Goal: Transaction & Acquisition: Purchase product/service

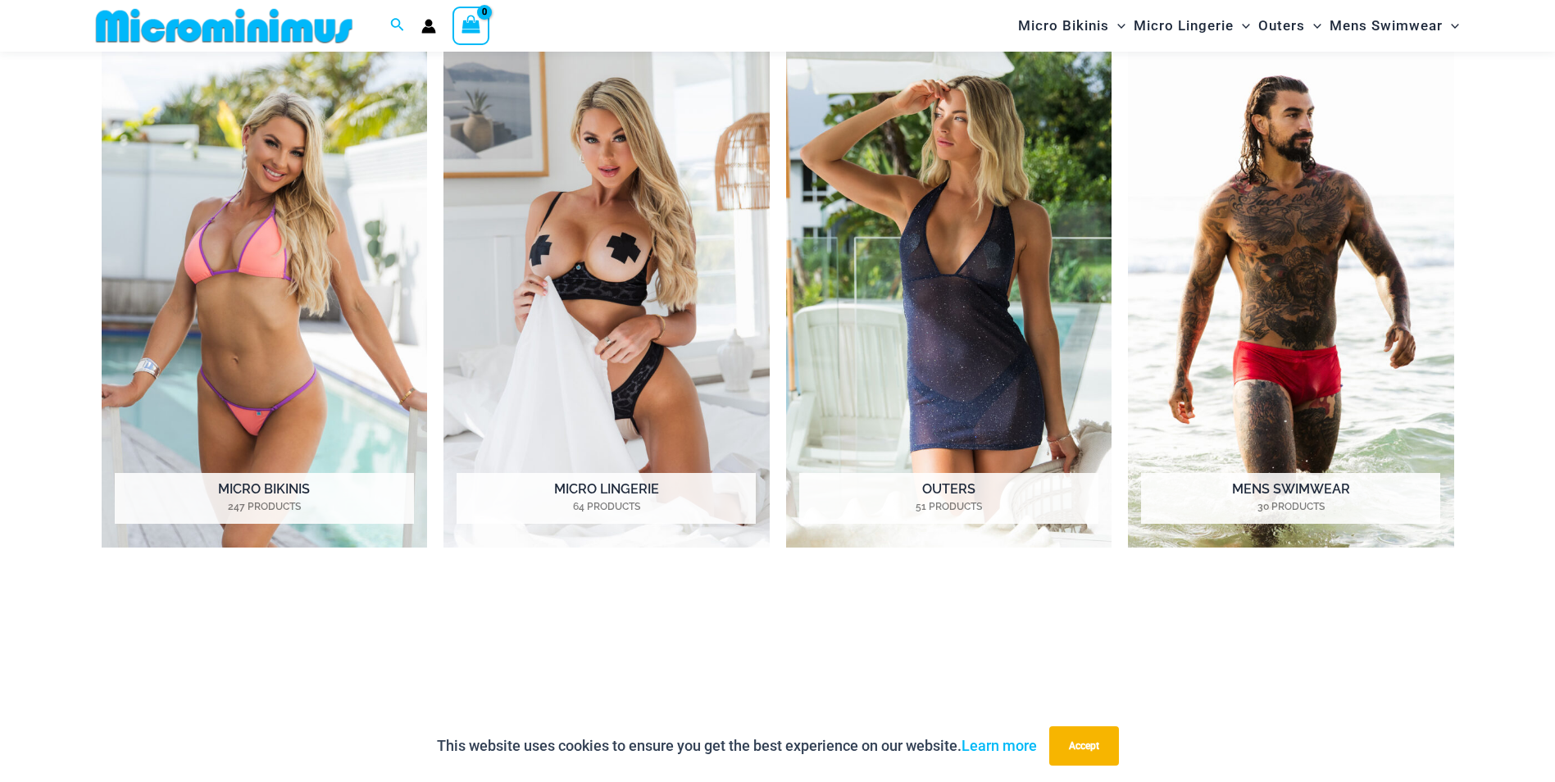
scroll to position [971, 0]
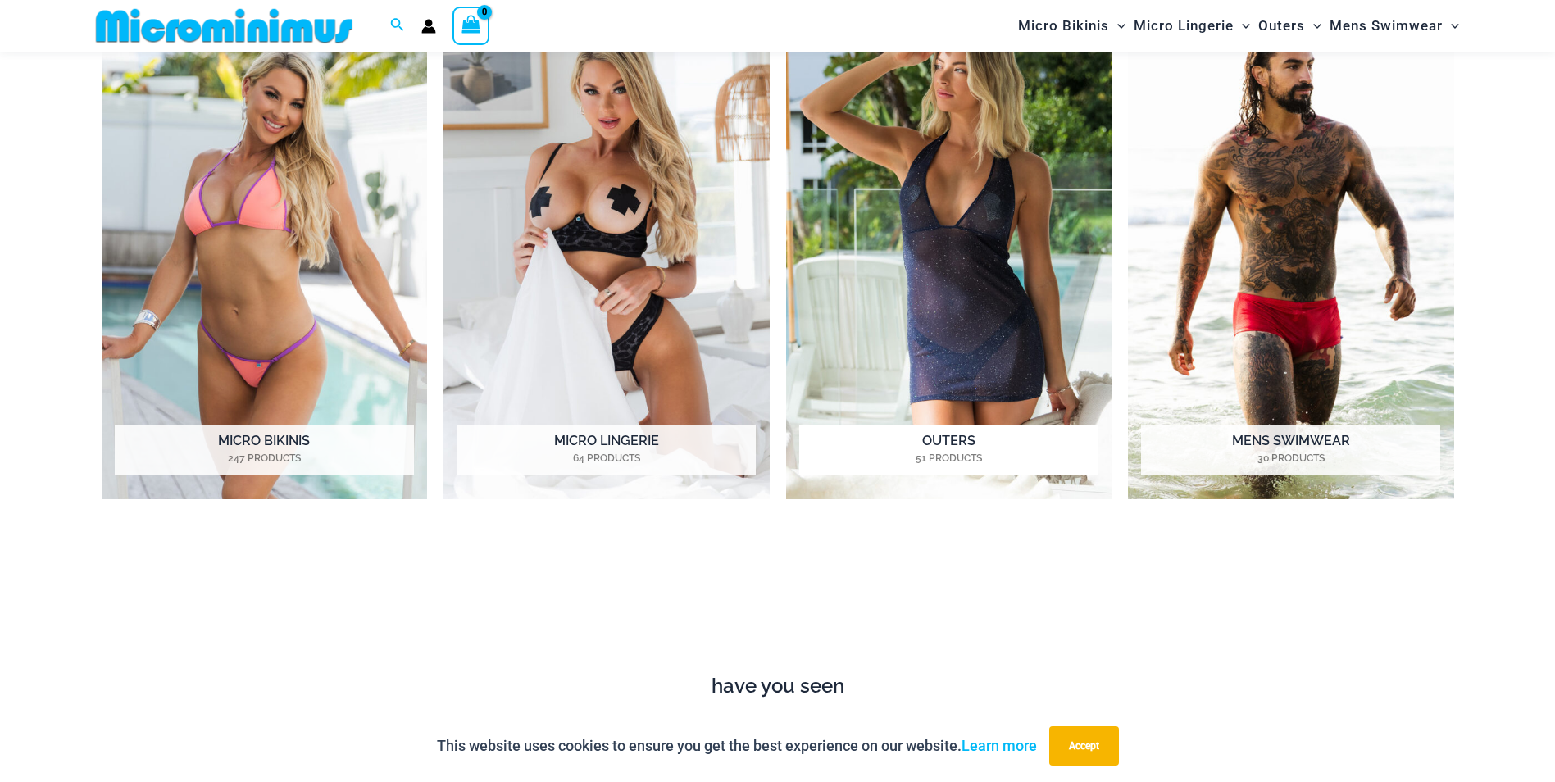
click at [956, 441] on h2 "Outers 51 Products" at bounding box center [948, 450] width 299 height 51
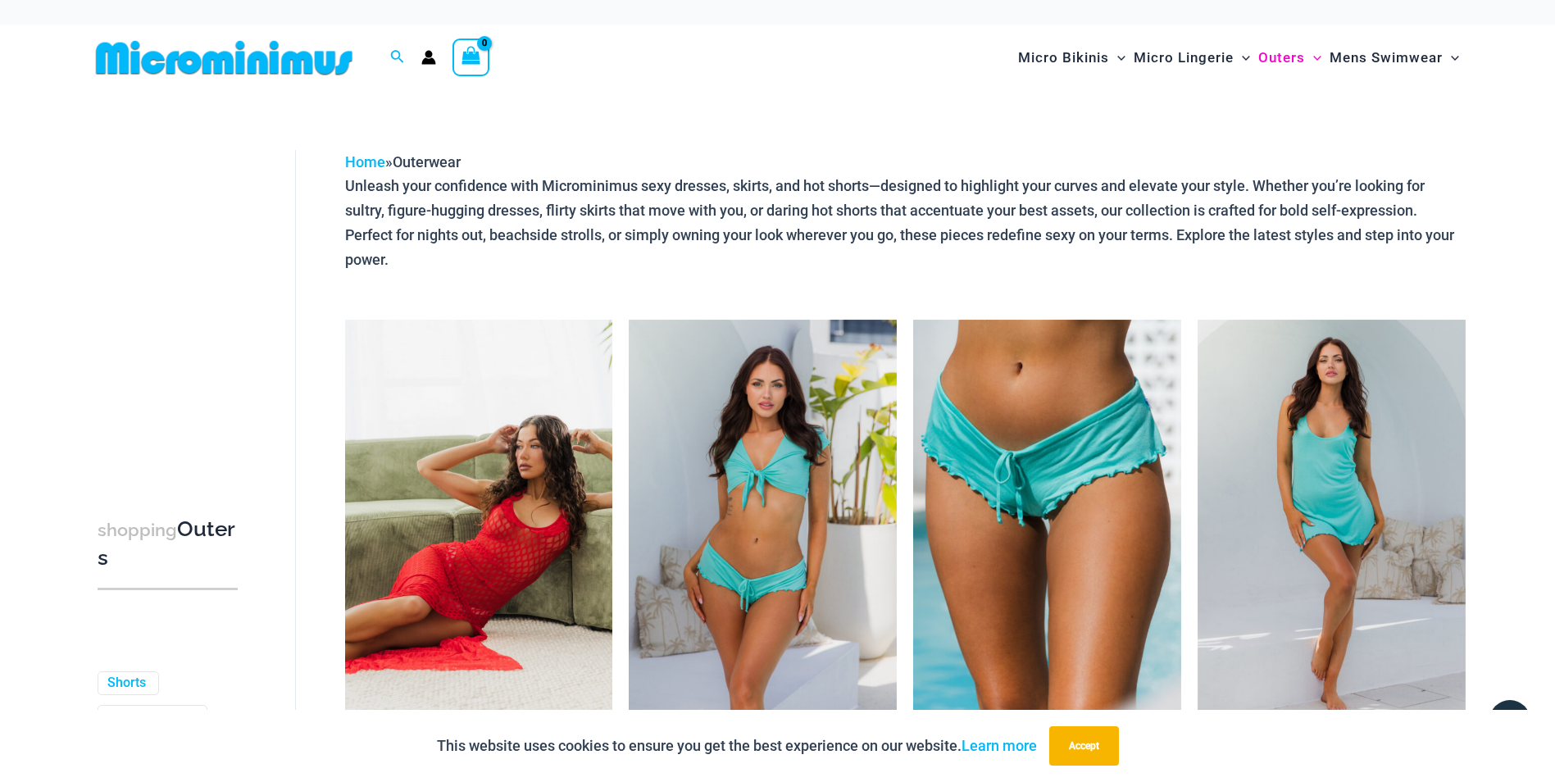
click at [578, 475] on img at bounding box center [479, 521] width 268 height 402
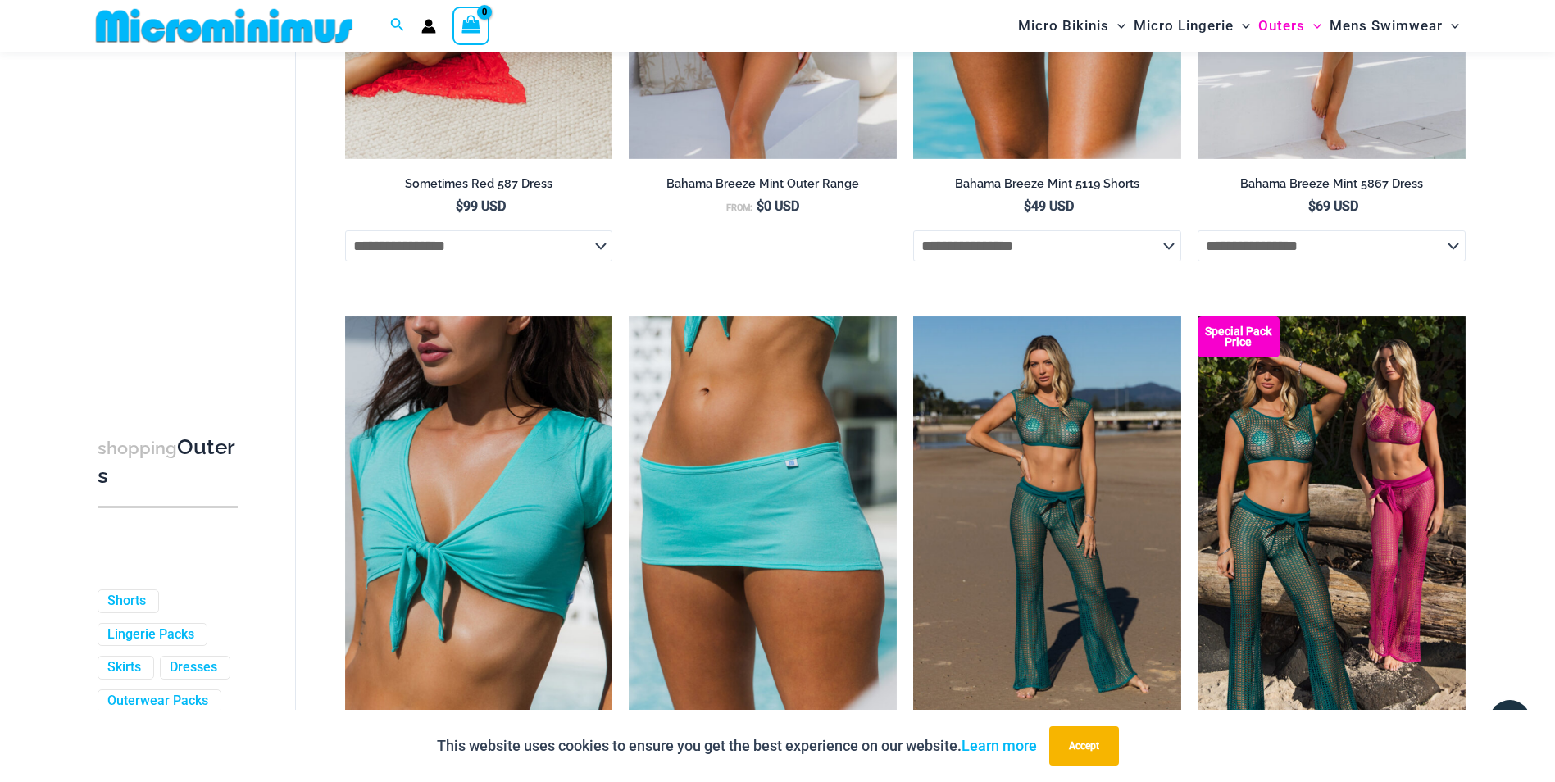
scroll to position [599, 0]
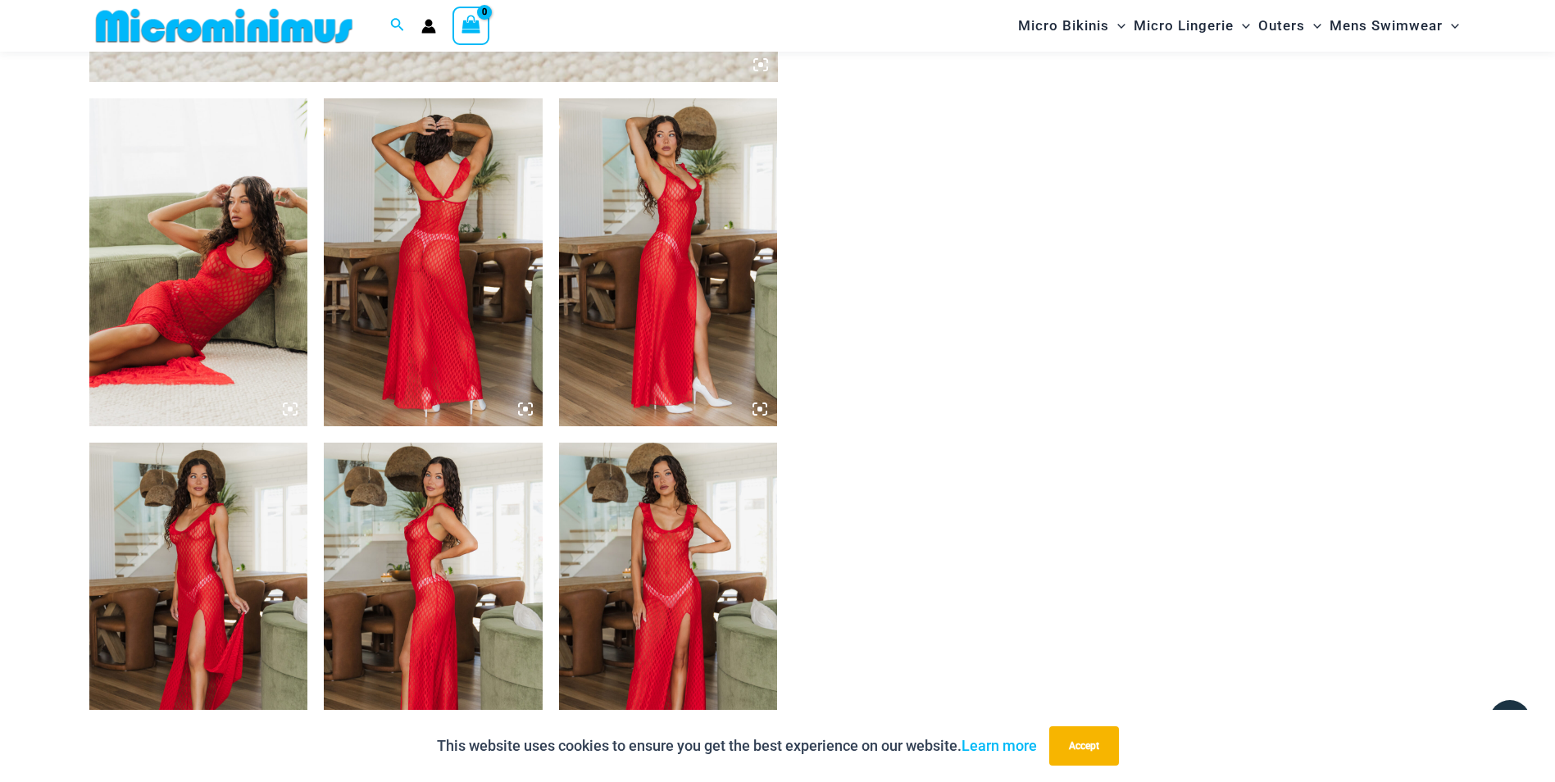
scroll to position [1074, 0]
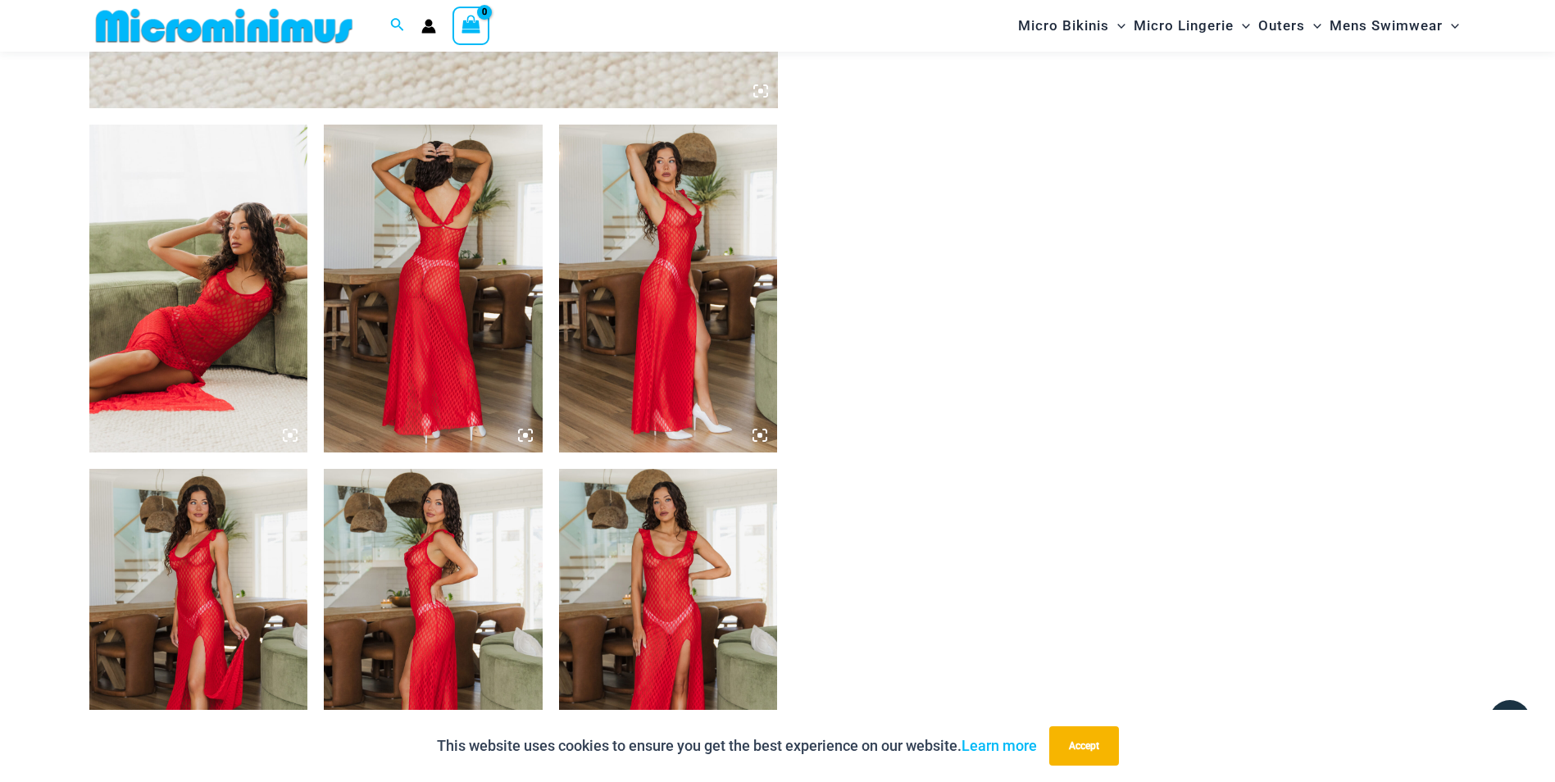
click at [603, 381] on img at bounding box center [668, 289] width 219 height 328
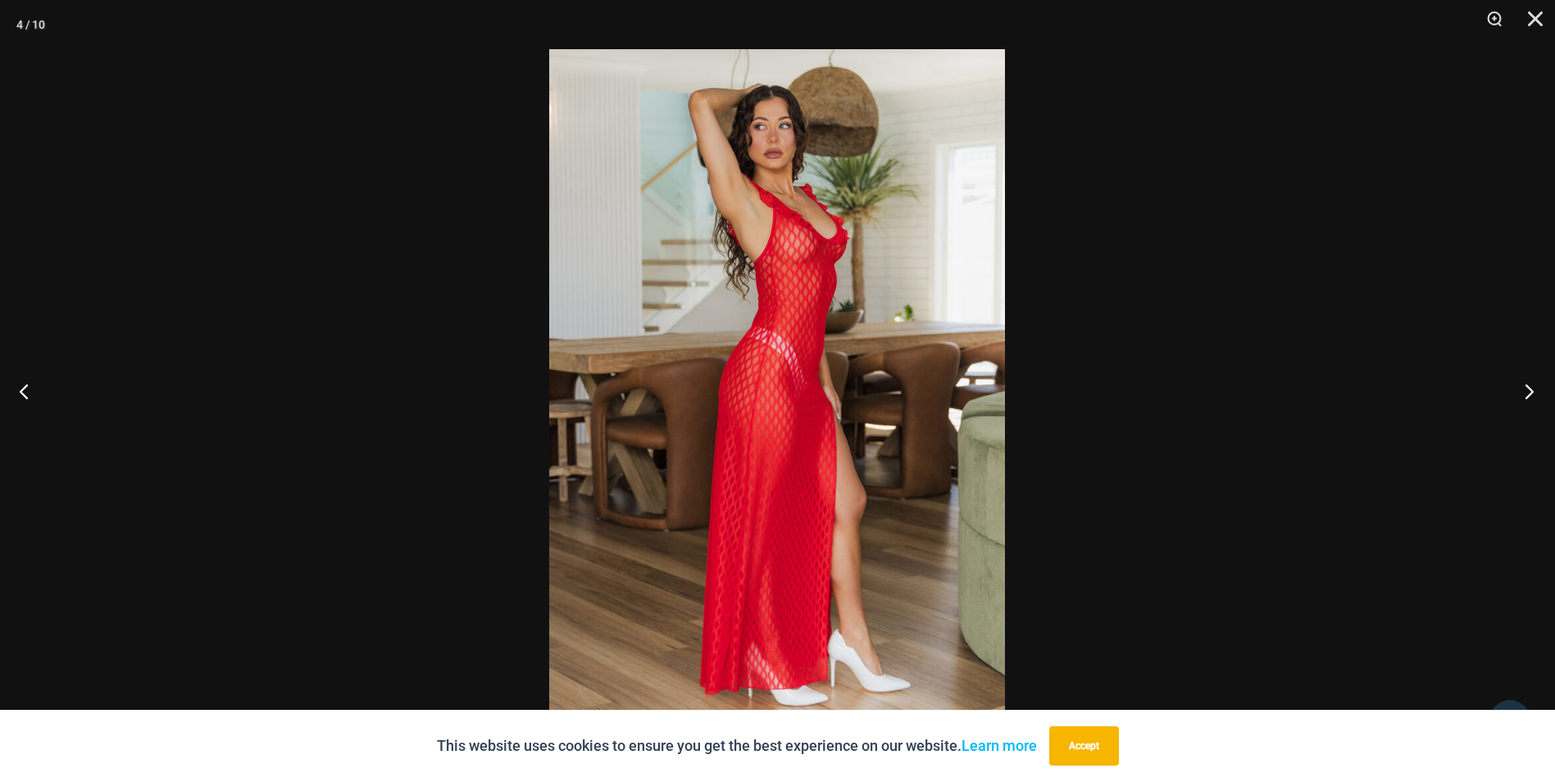
click at [1528, 391] on button "Next" at bounding box center [1524, 391] width 61 height 82
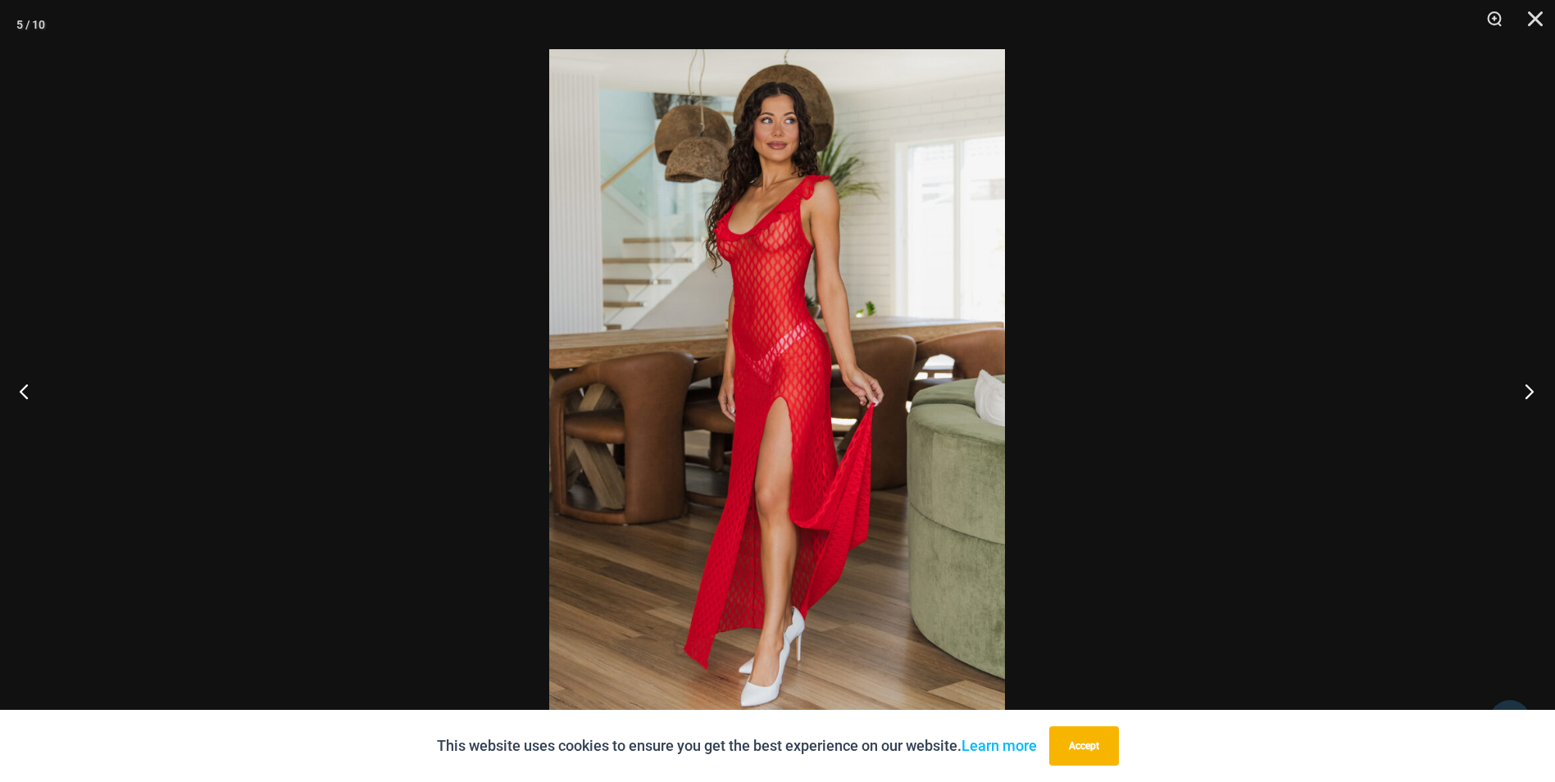
click at [1528, 391] on button "Next" at bounding box center [1524, 391] width 61 height 82
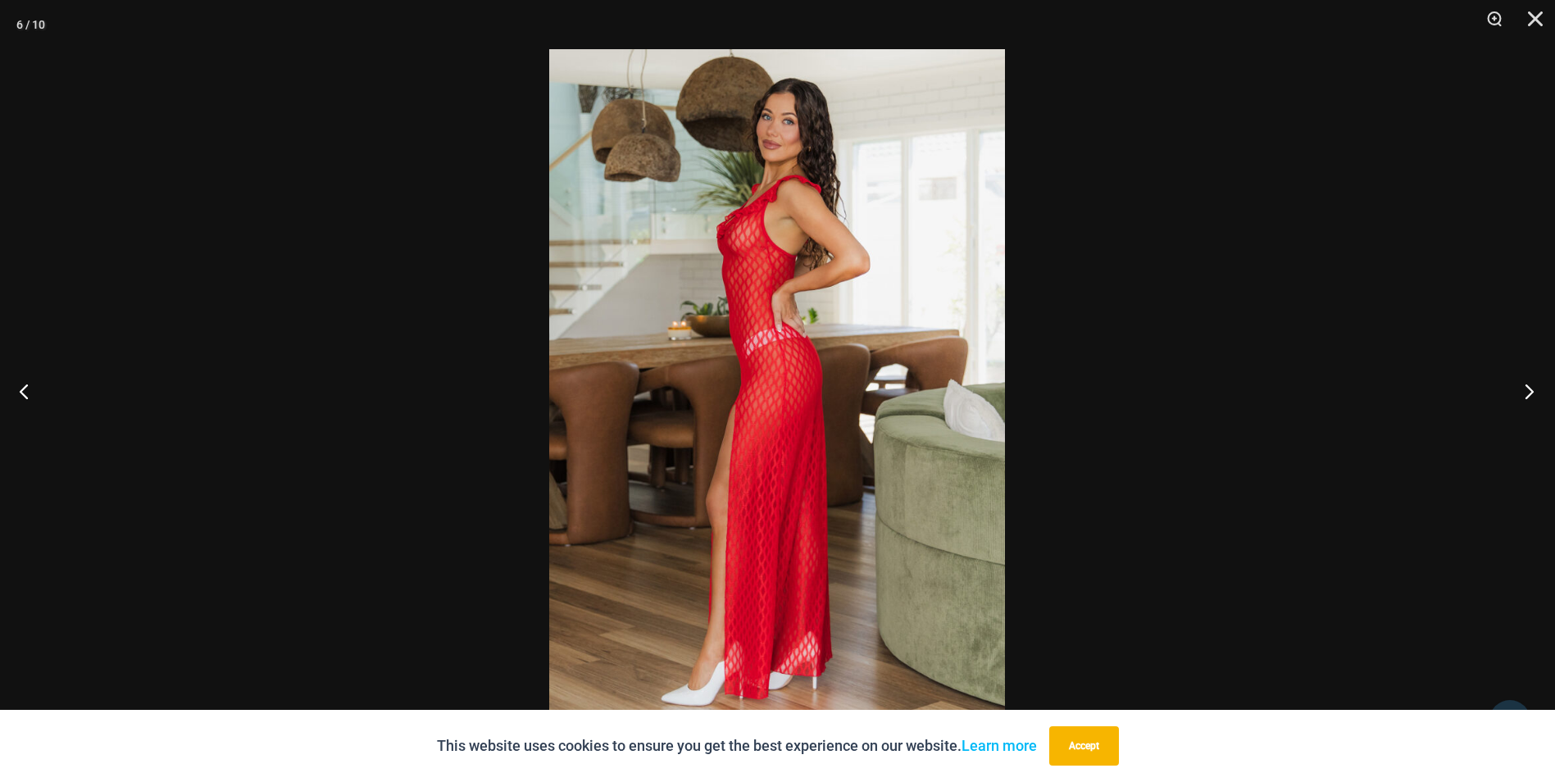
click at [1528, 391] on button "Next" at bounding box center [1524, 391] width 61 height 82
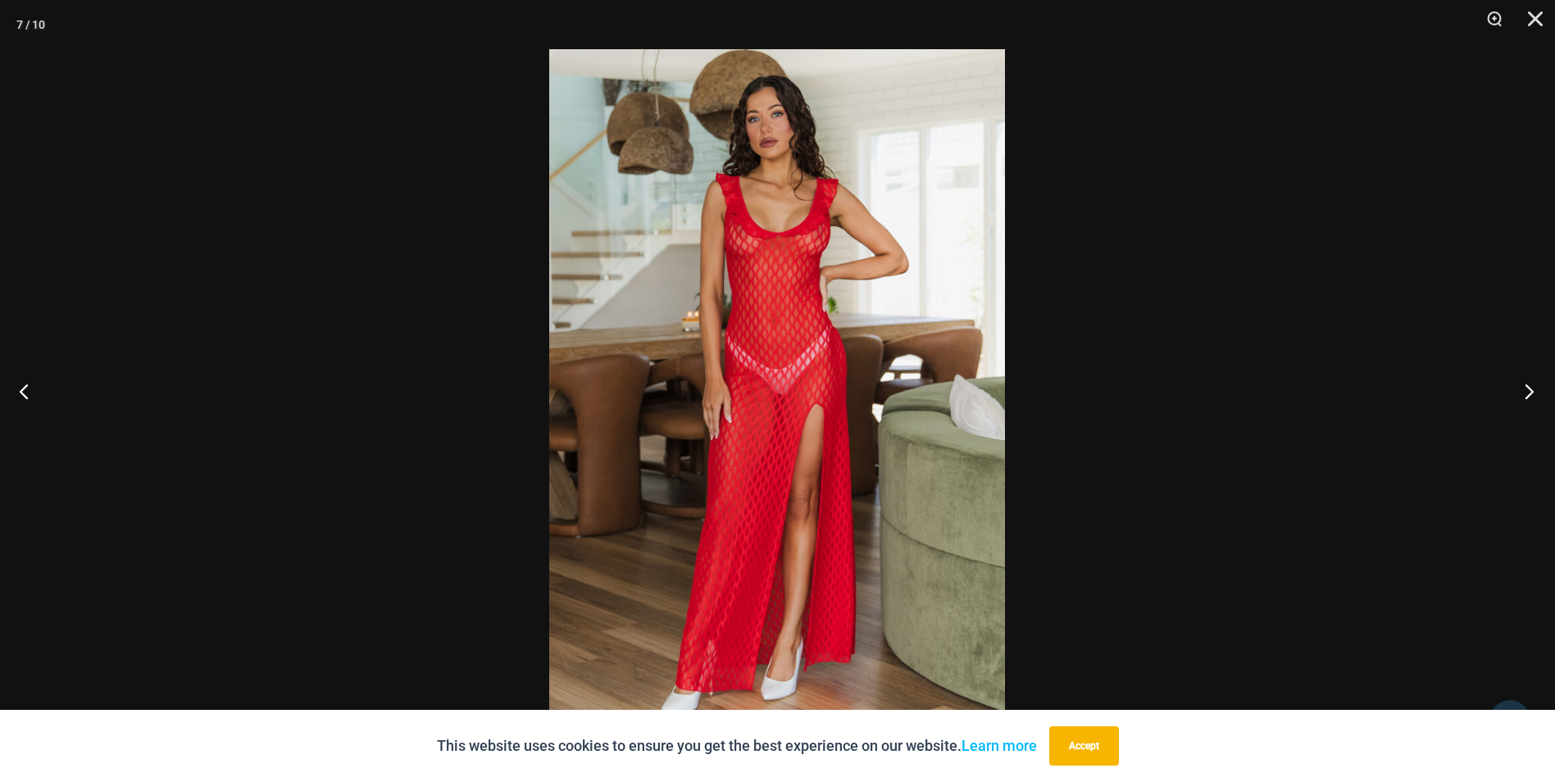
click at [1528, 391] on button "Next" at bounding box center [1524, 391] width 61 height 82
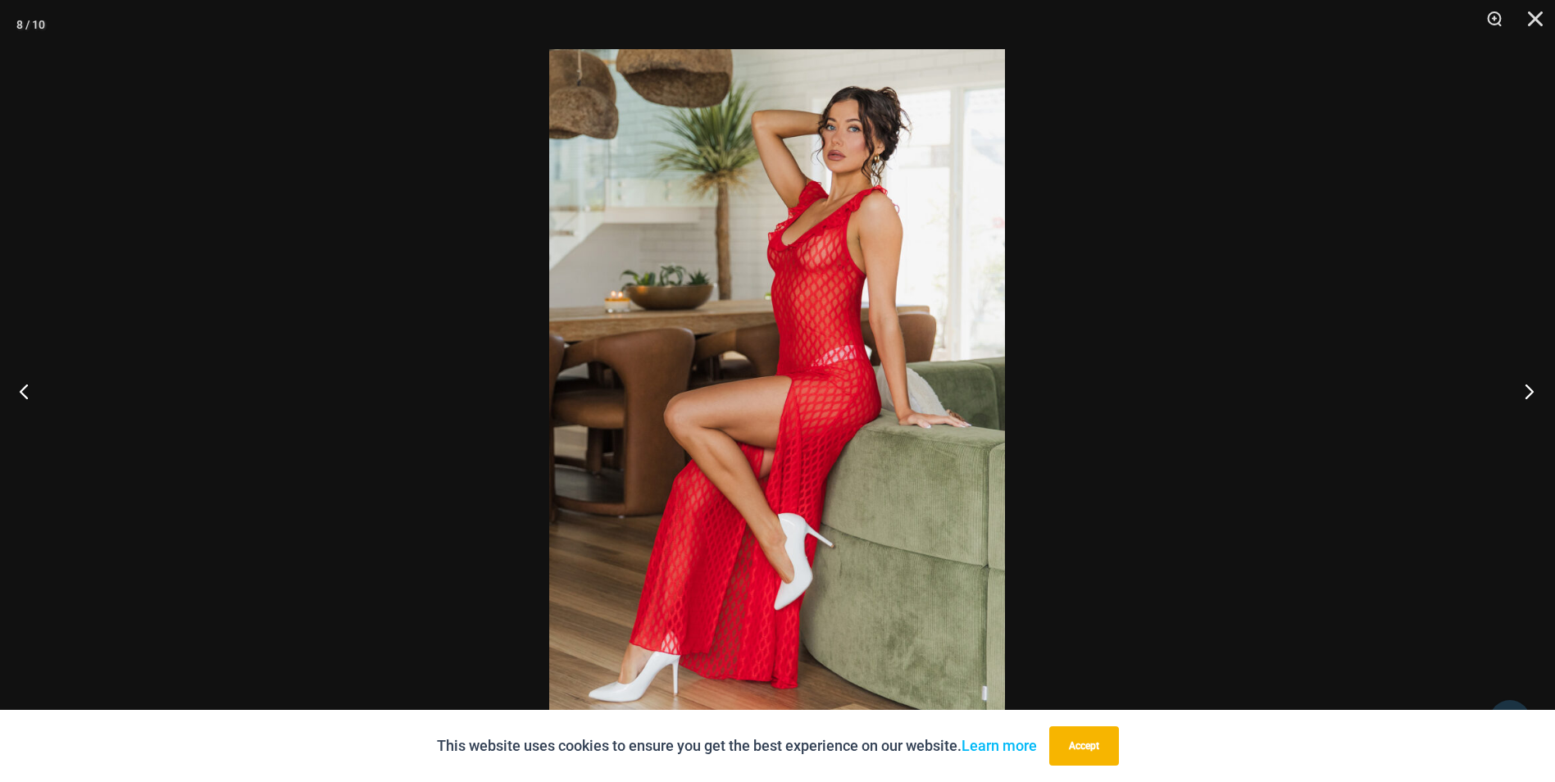
click at [1528, 391] on button "Next" at bounding box center [1524, 391] width 61 height 82
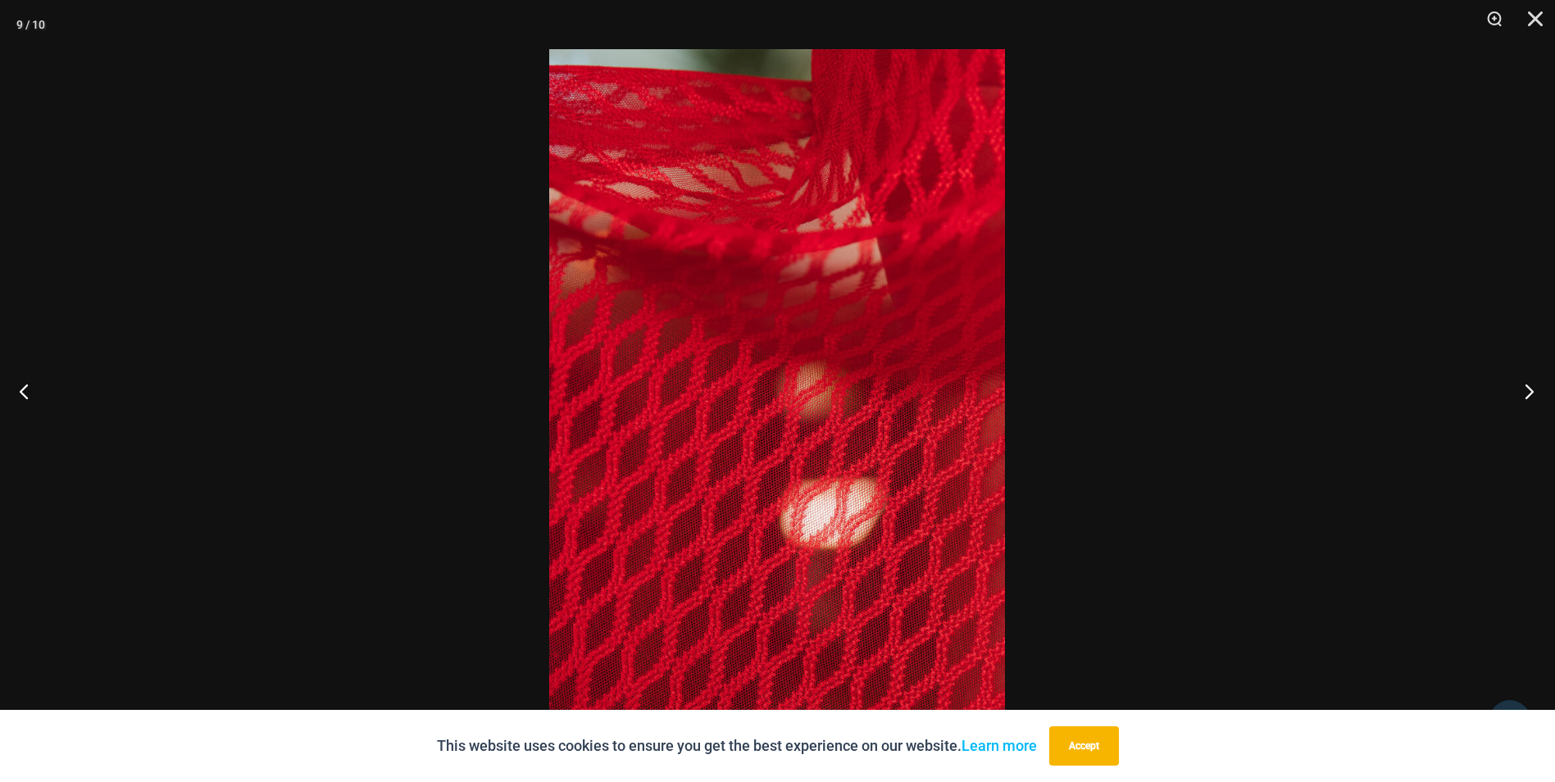
click at [1528, 391] on button "Next" at bounding box center [1524, 391] width 61 height 82
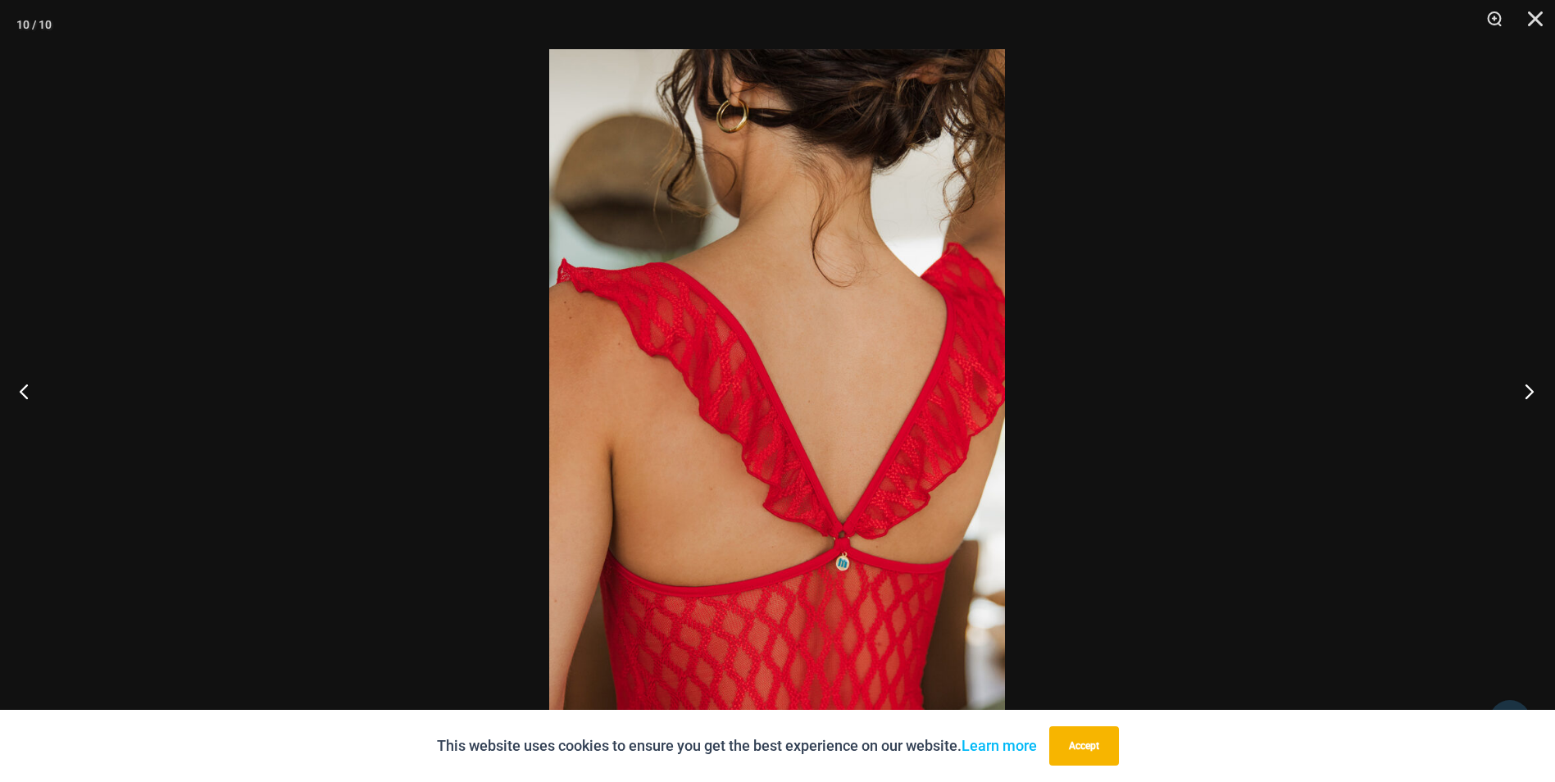
click at [1528, 391] on button "Next" at bounding box center [1524, 391] width 61 height 82
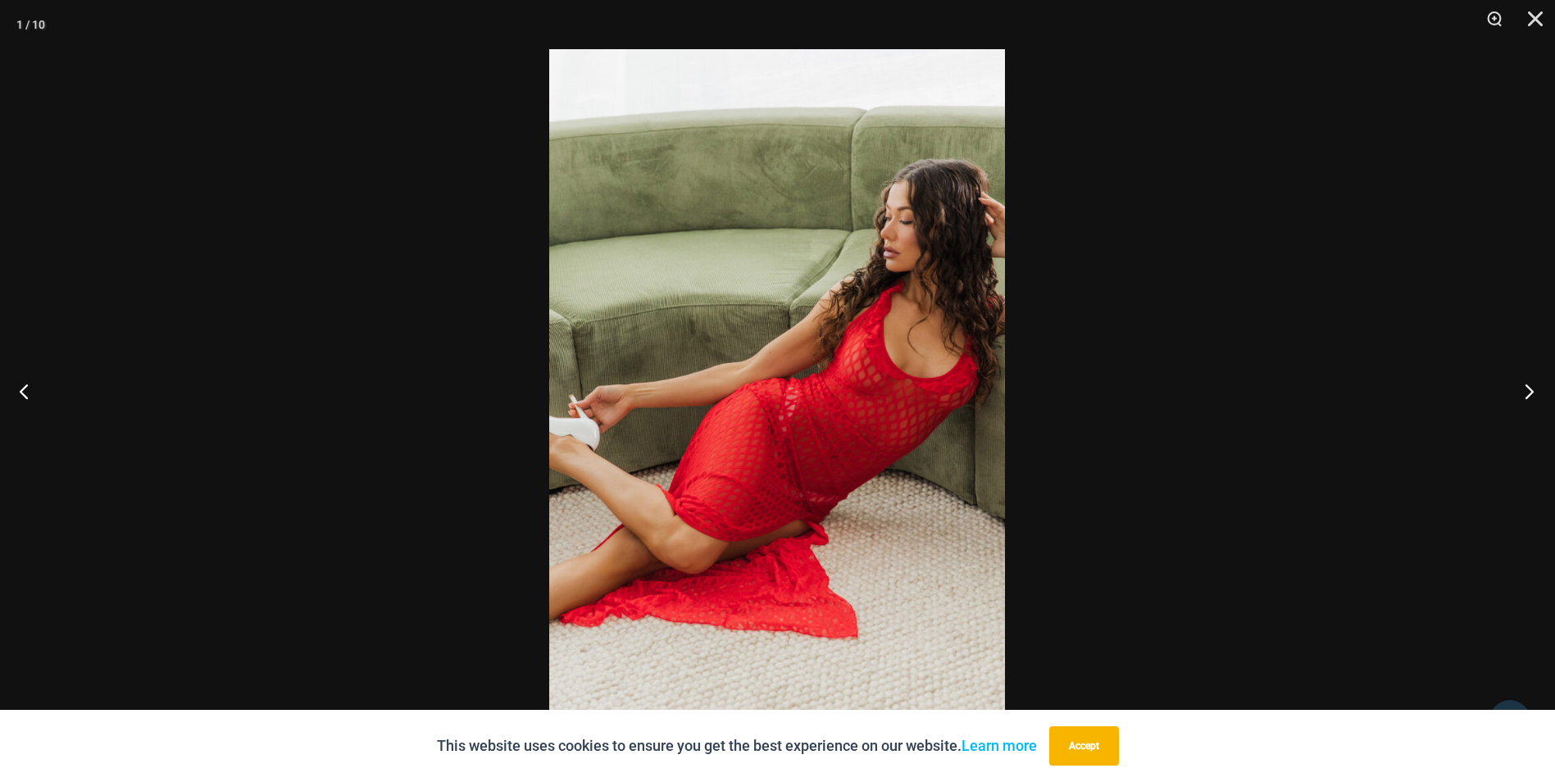
click at [1528, 391] on button "Next" at bounding box center [1524, 391] width 61 height 82
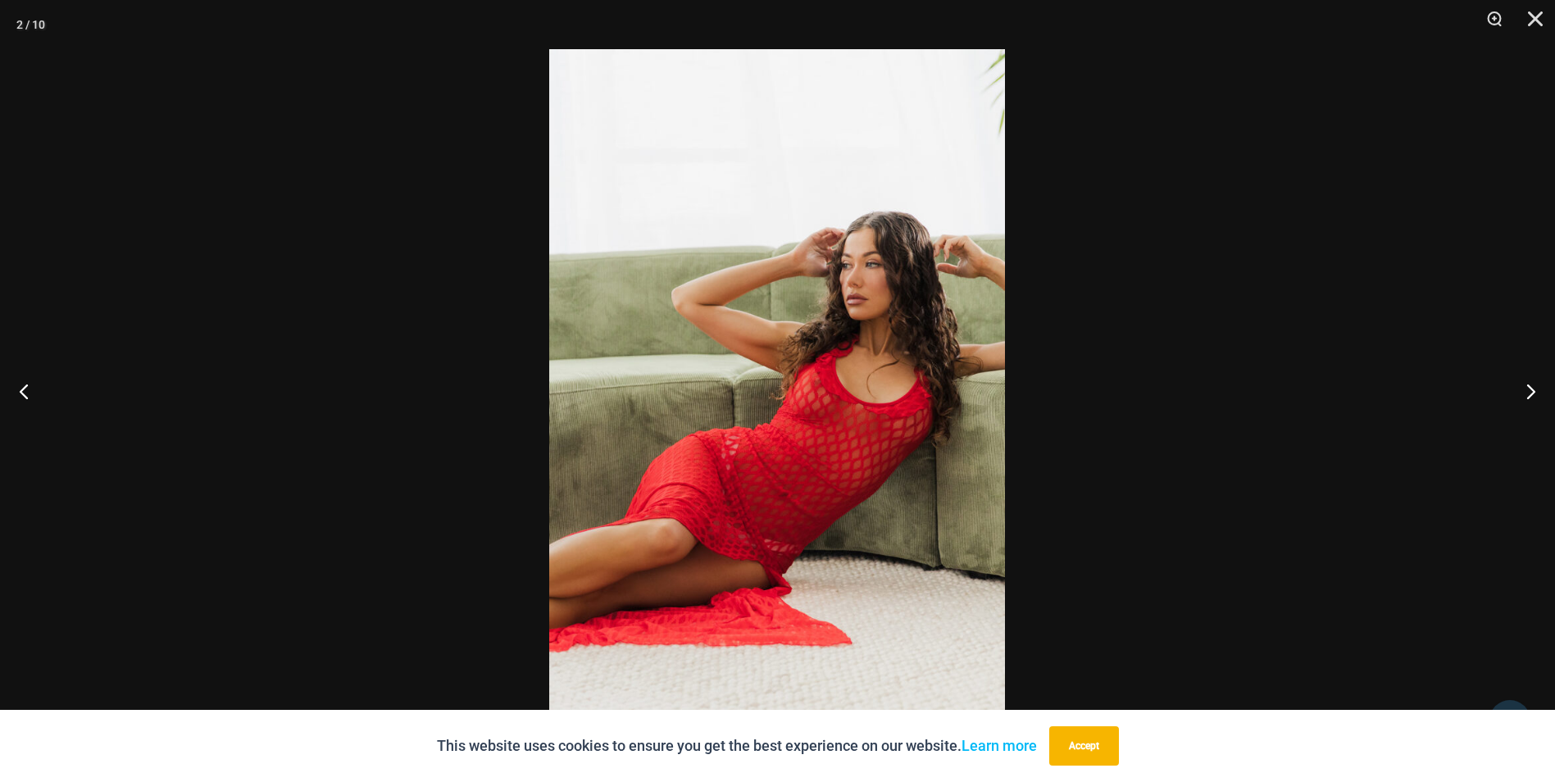
click at [1350, 373] on div at bounding box center [777, 391] width 1555 height 782
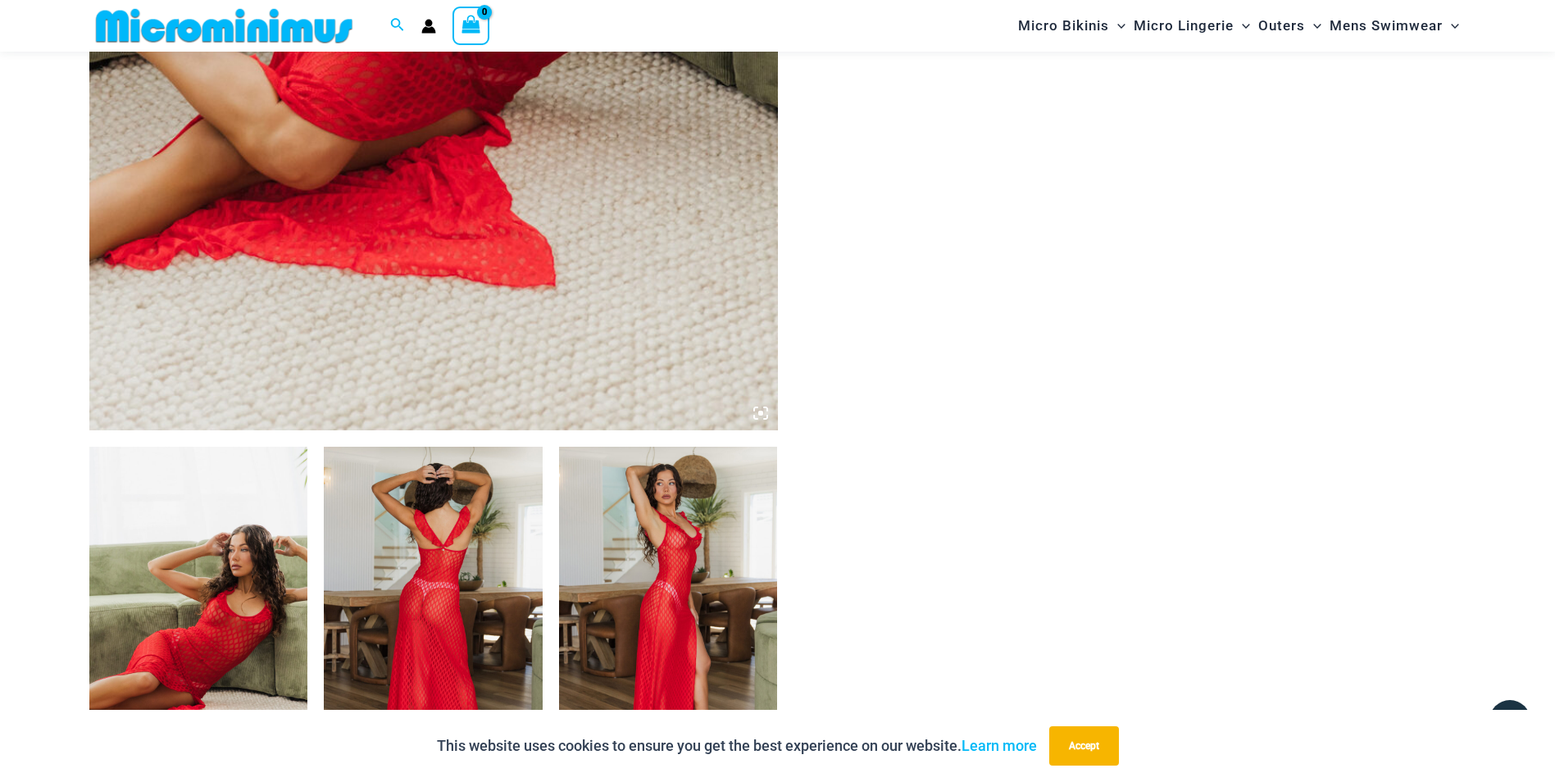
scroll to position [726, 0]
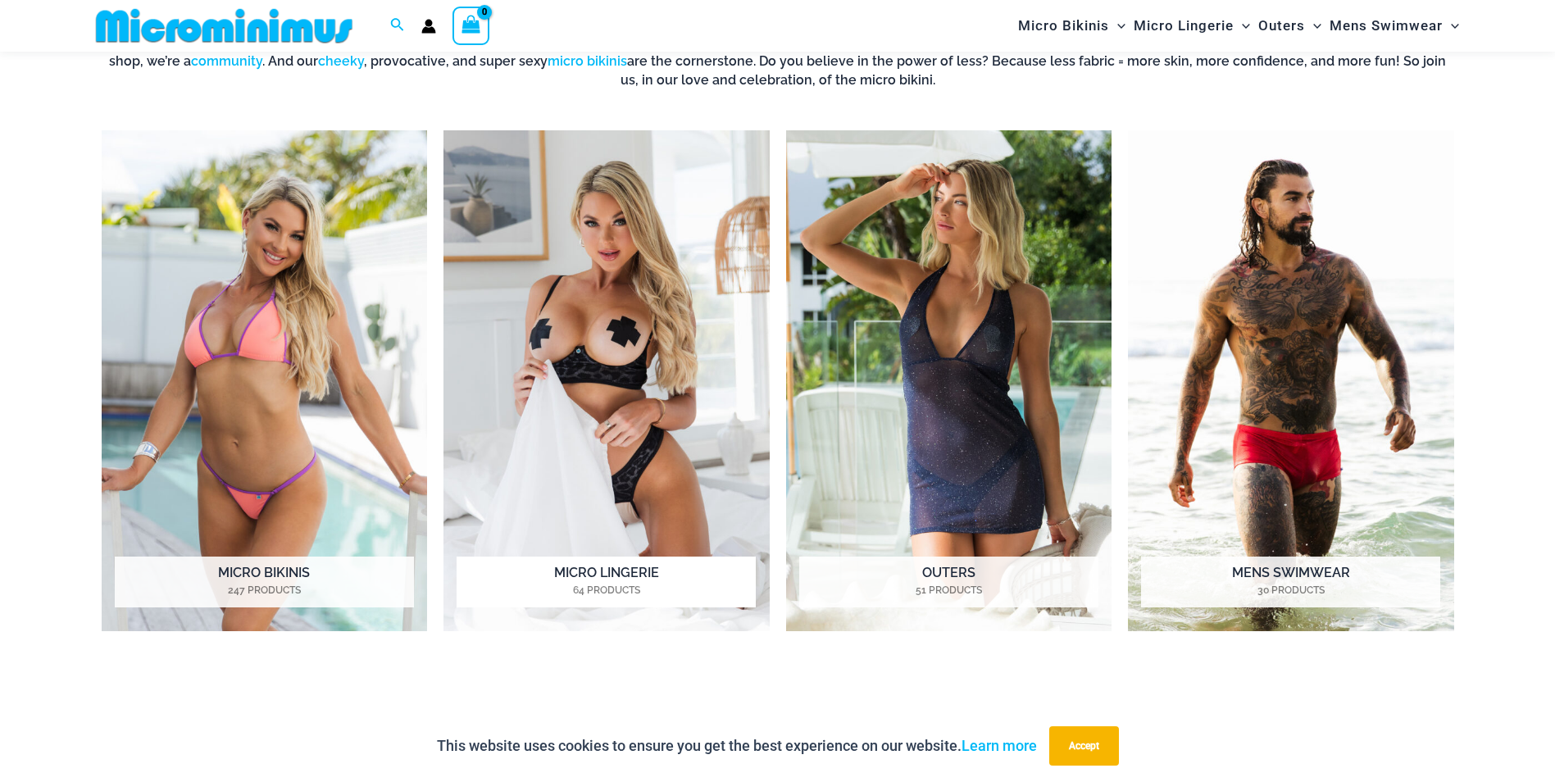
scroll to position [821, 0]
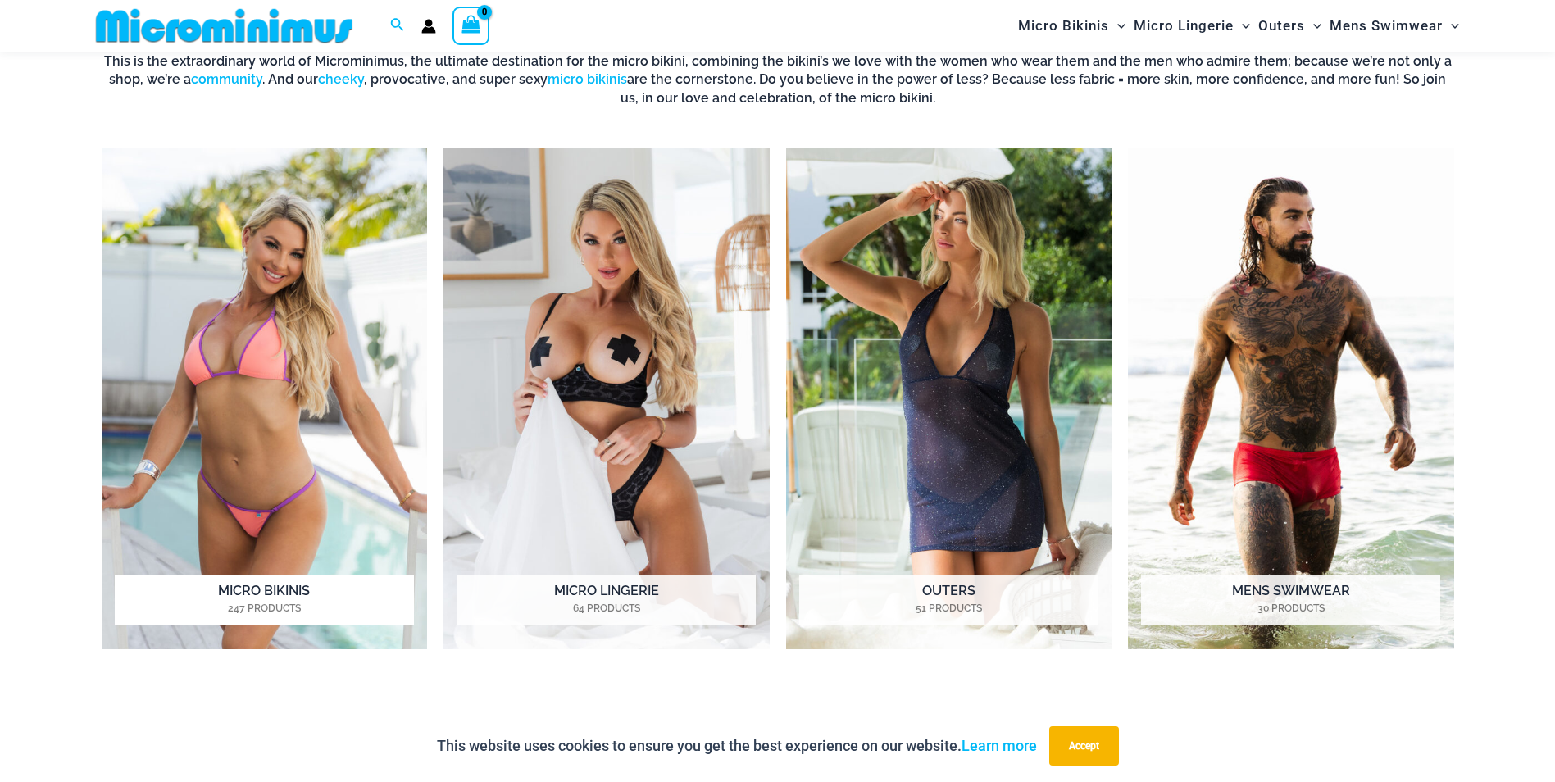
click at [348, 248] on img "Visit product category Micro Bikinis" at bounding box center [265, 398] width 326 height 501
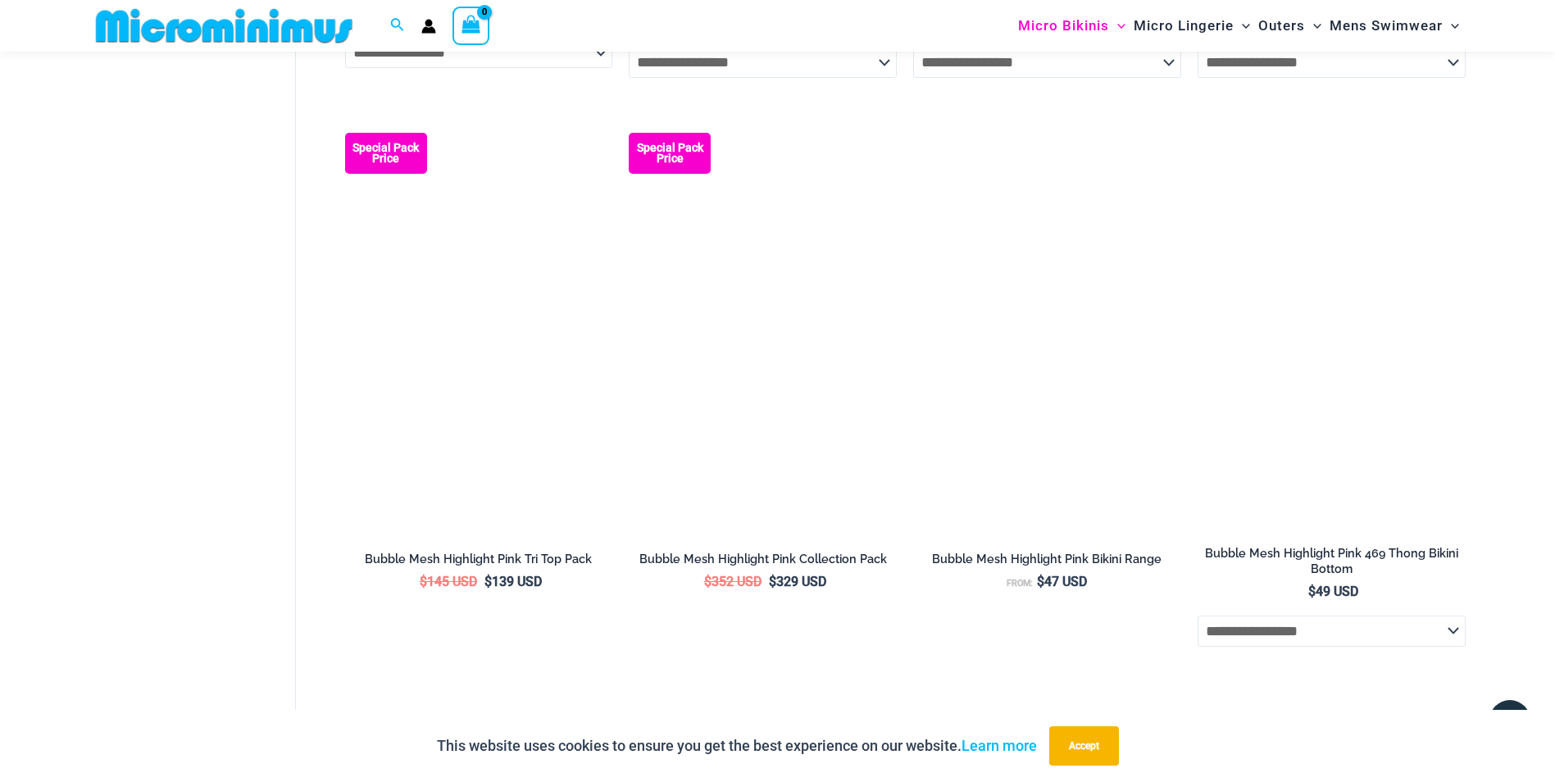
scroll to position [1533, 0]
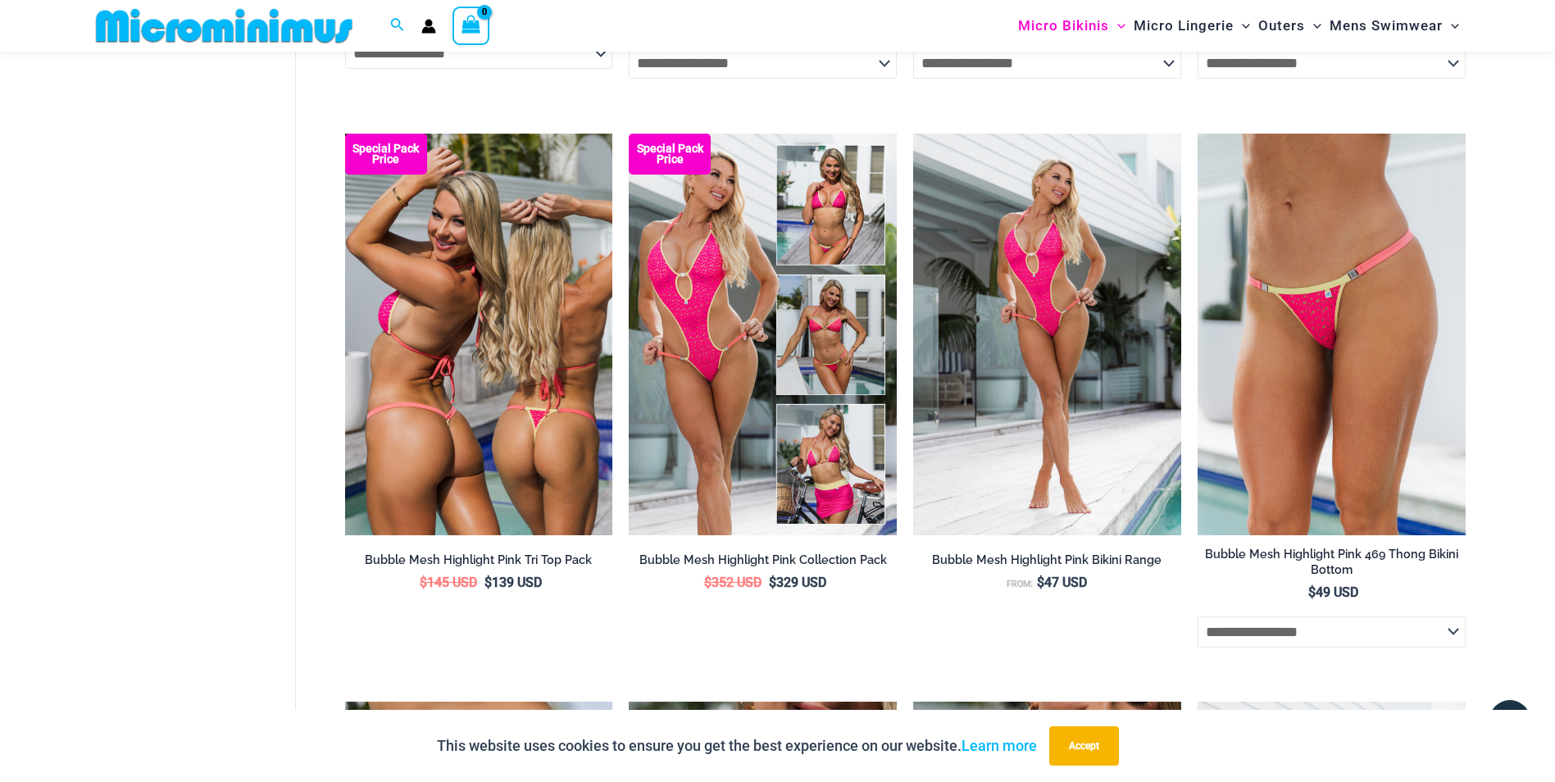
click at [553, 329] on img at bounding box center [479, 335] width 268 height 402
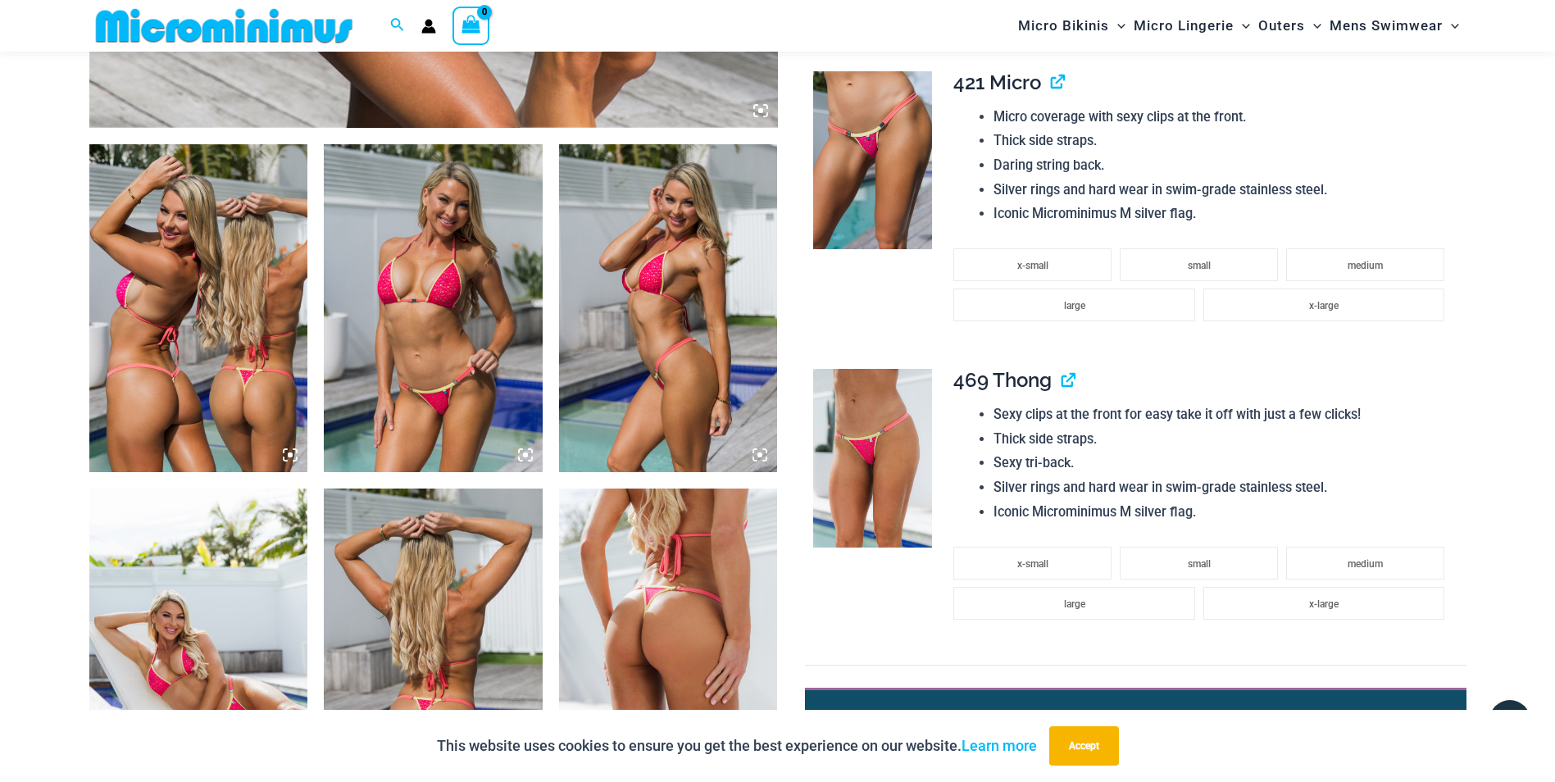
scroll to position [1078, 0]
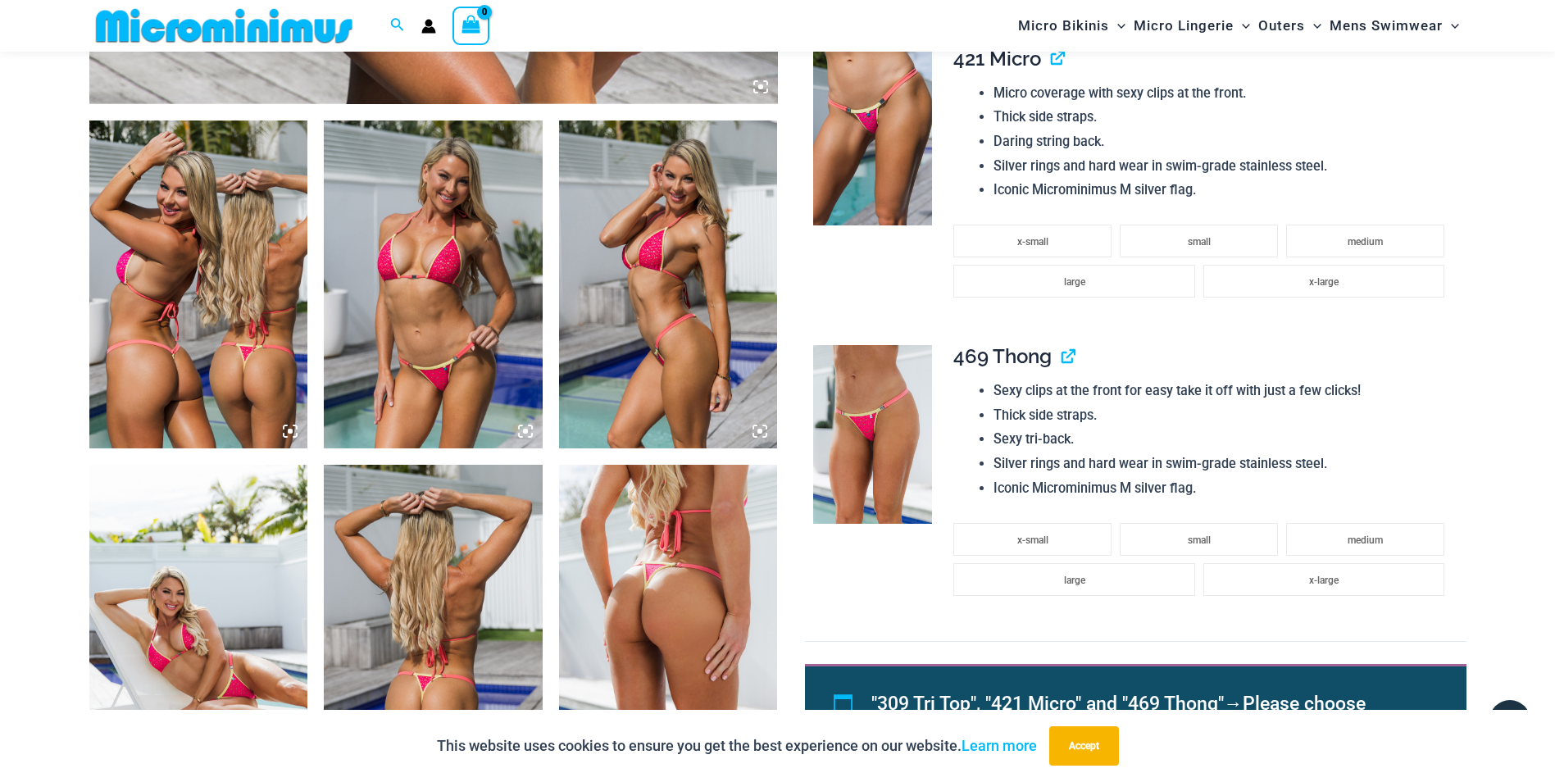
click at [611, 323] on img at bounding box center [668, 285] width 219 height 328
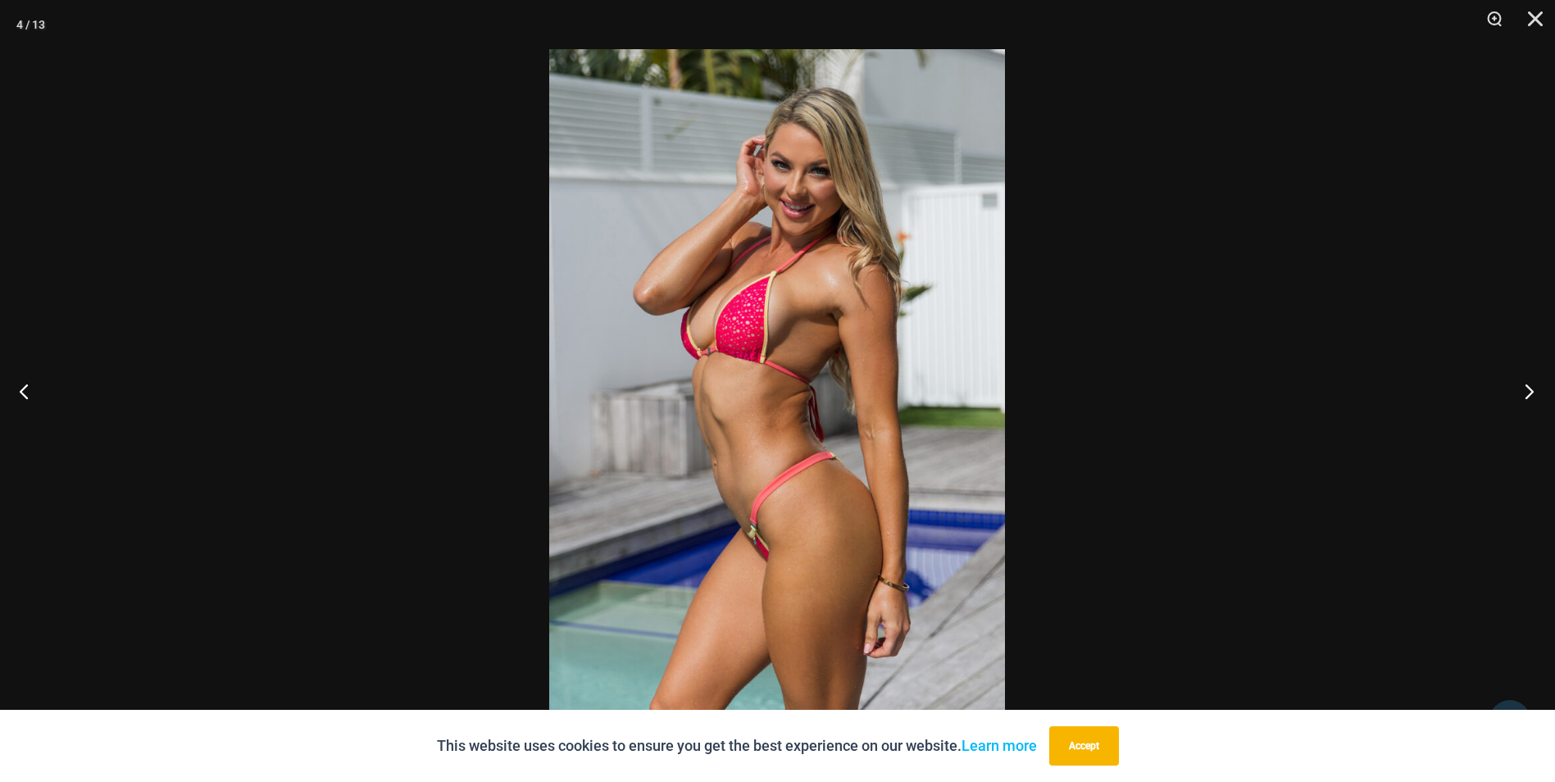
click at [1527, 393] on button "Next" at bounding box center [1524, 391] width 61 height 82
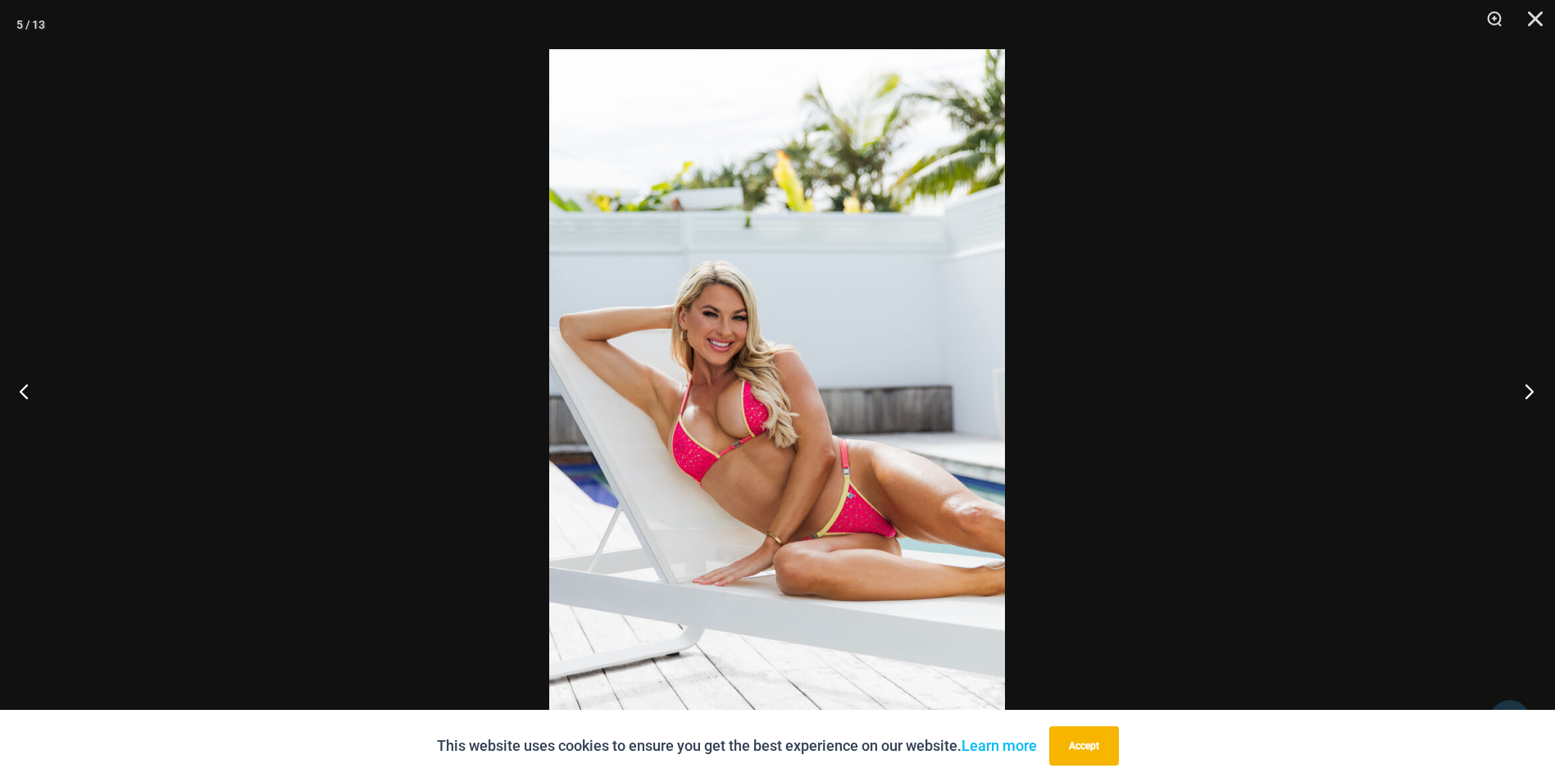
click at [1527, 393] on button "Next" at bounding box center [1524, 391] width 61 height 82
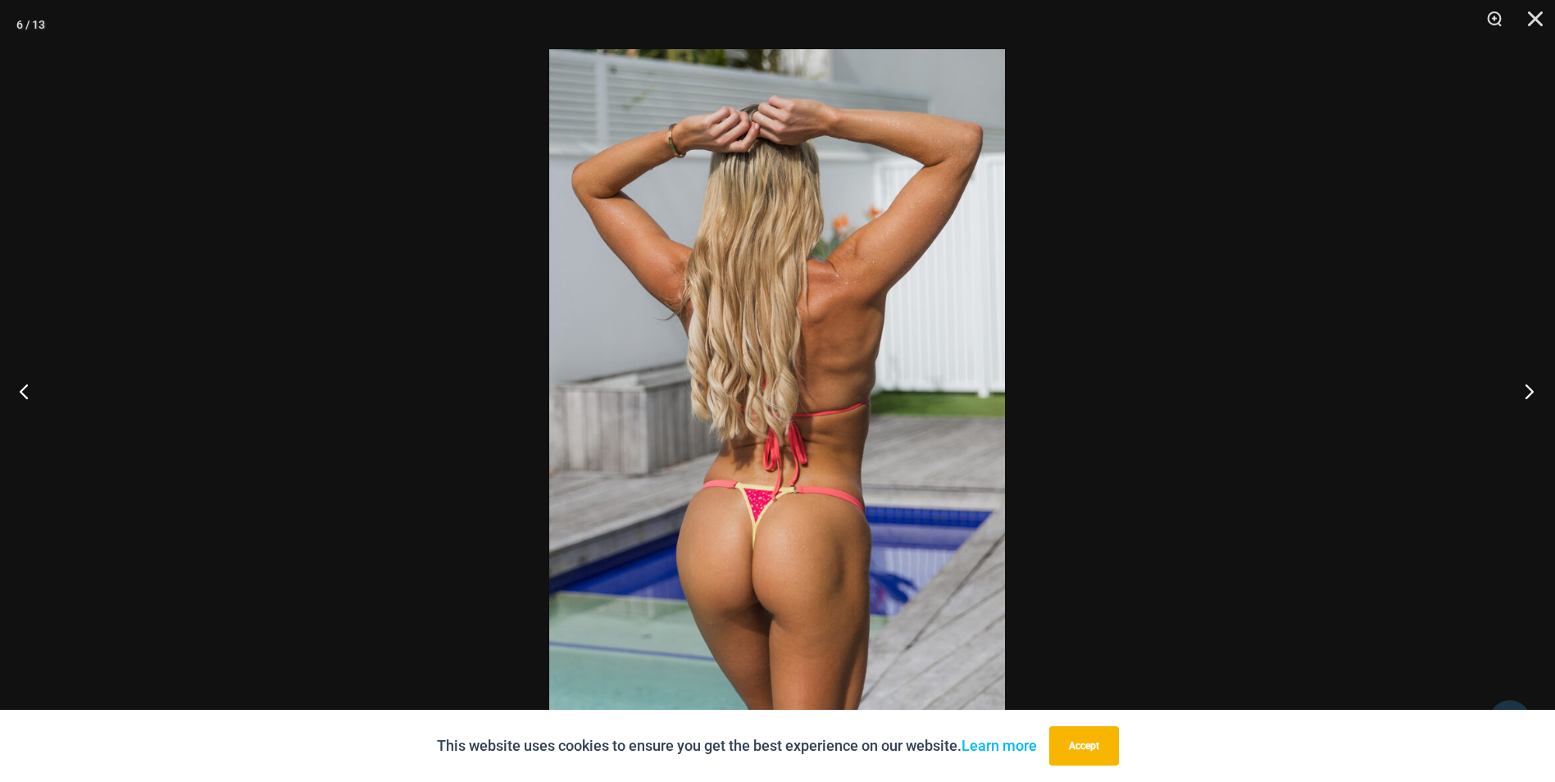
click at [1527, 393] on button "Next" at bounding box center [1524, 391] width 61 height 82
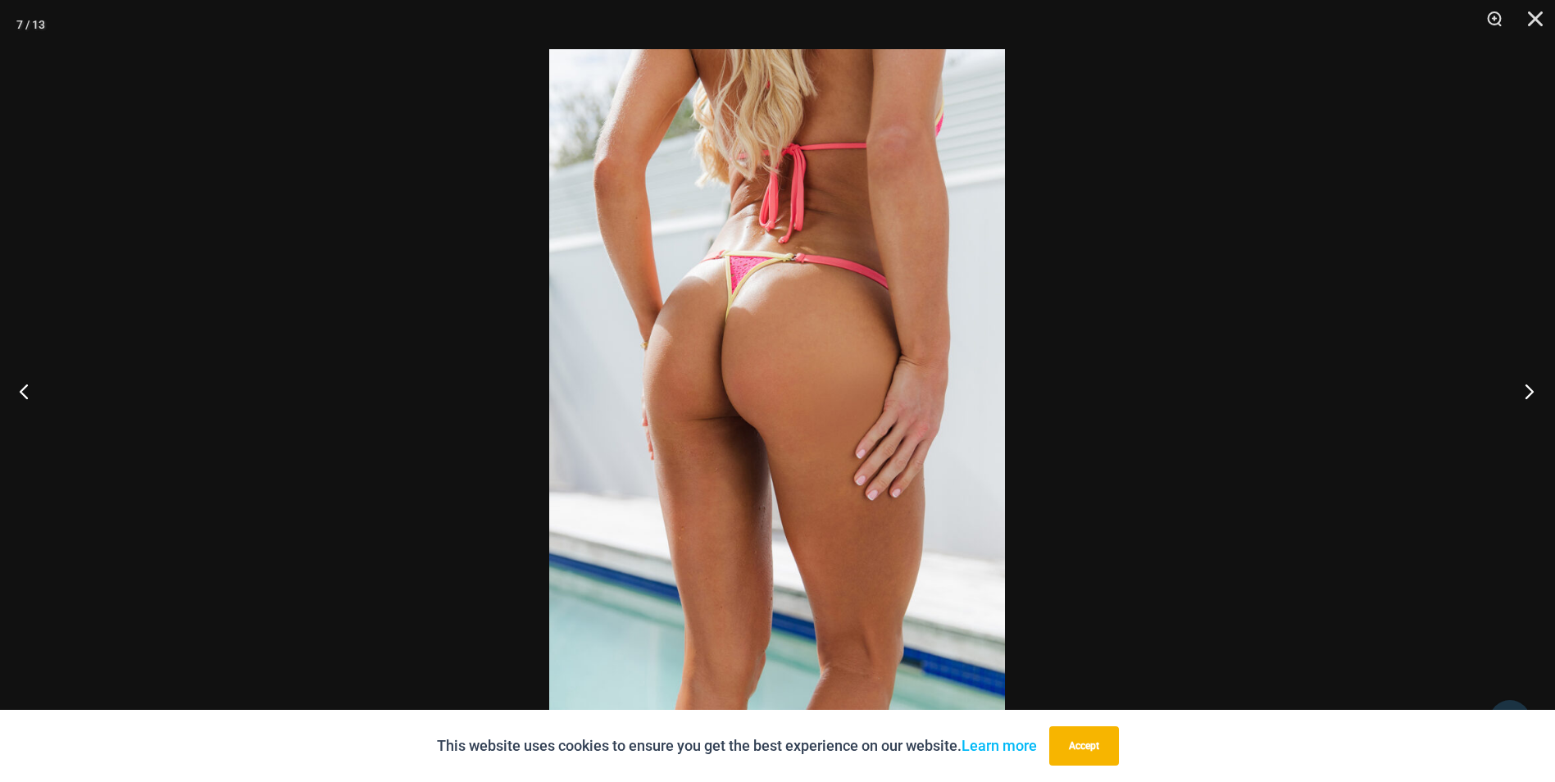
click at [1527, 393] on button "Next" at bounding box center [1524, 391] width 61 height 82
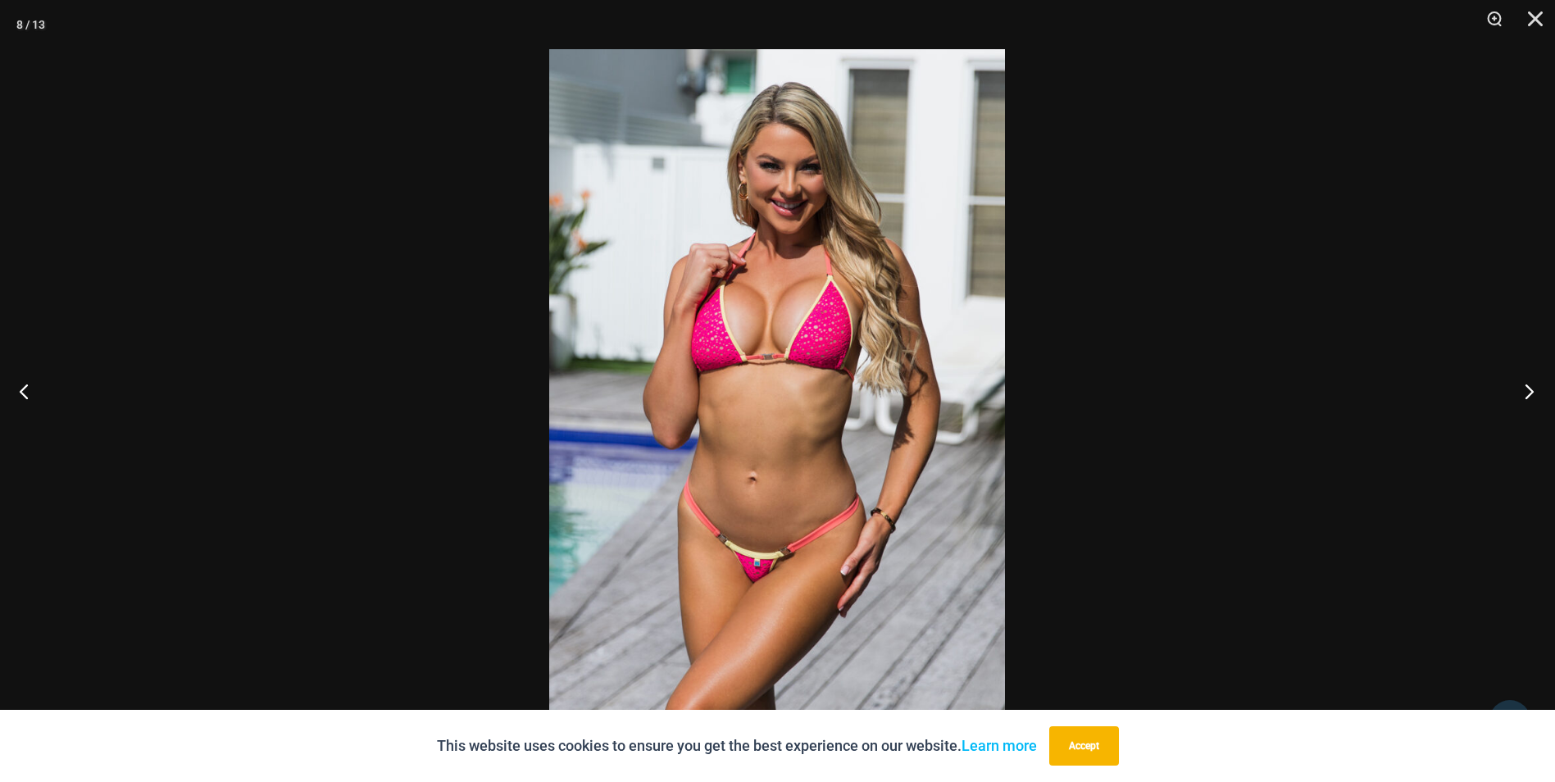
click at [1527, 393] on button "Next" at bounding box center [1524, 391] width 61 height 82
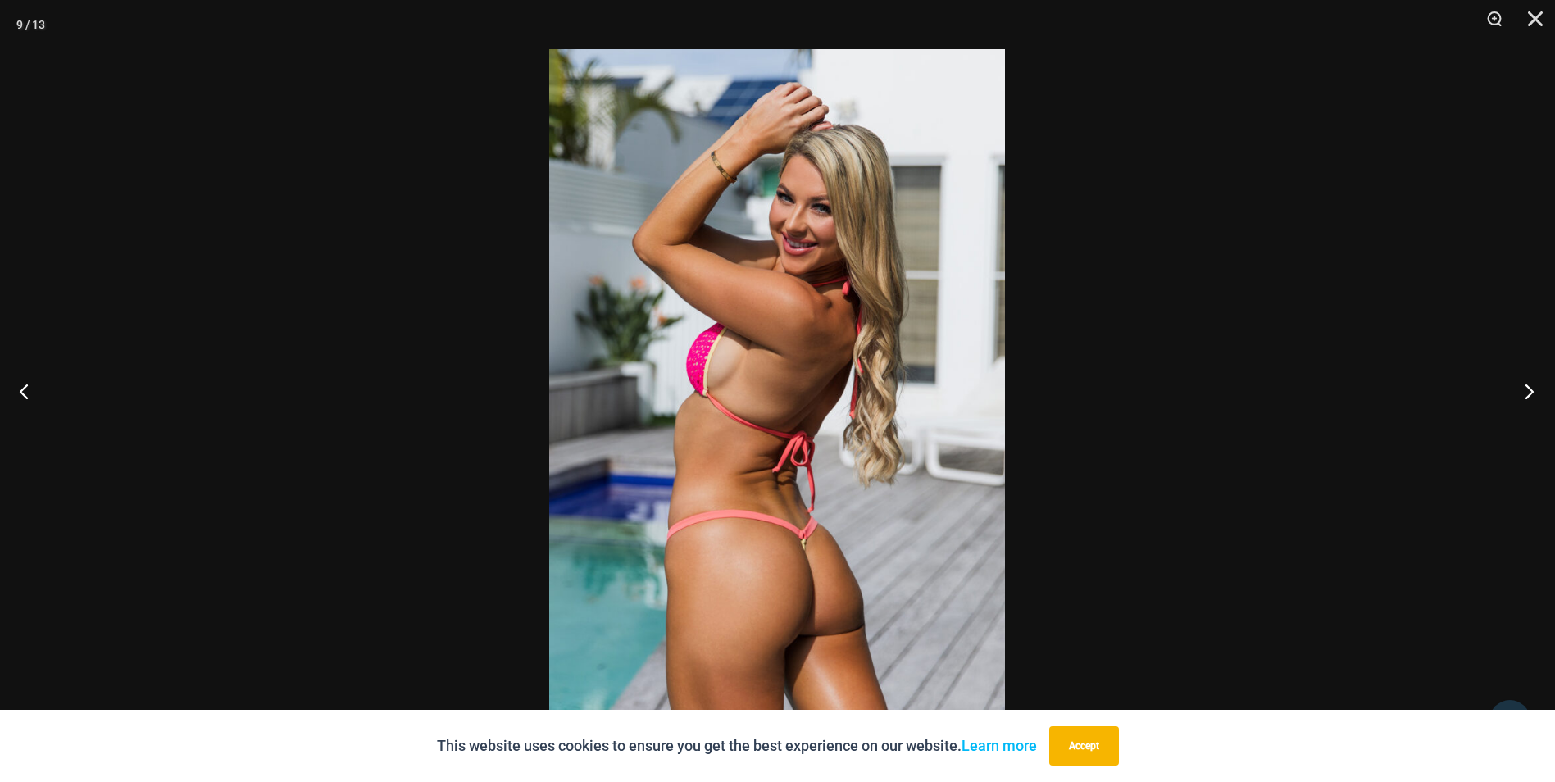
click at [1527, 393] on button "Next" at bounding box center [1524, 391] width 61 height 82
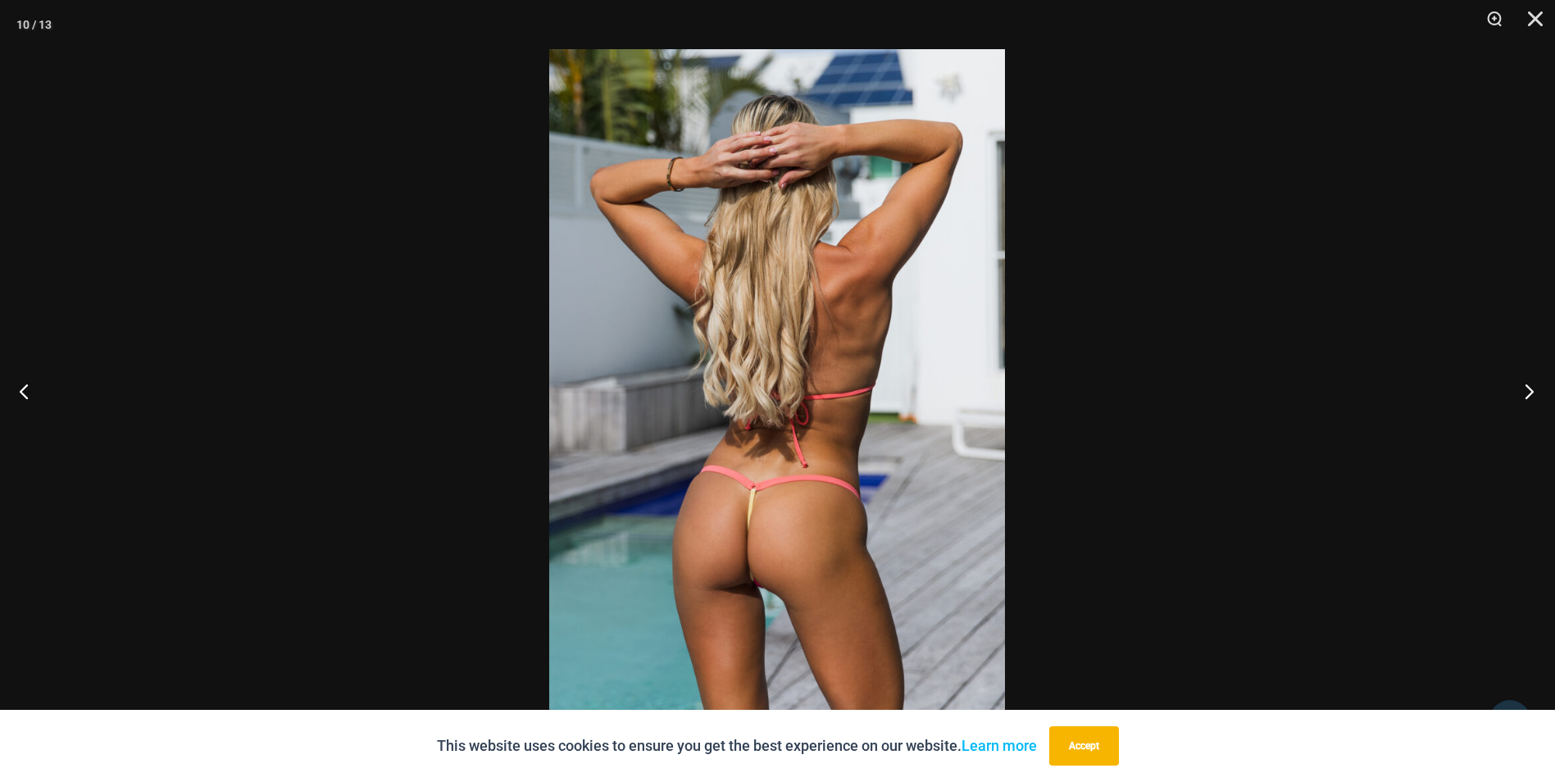
click at [1527, 393] on button "Next" at bounding box center [1524, 391] width 61 height 82
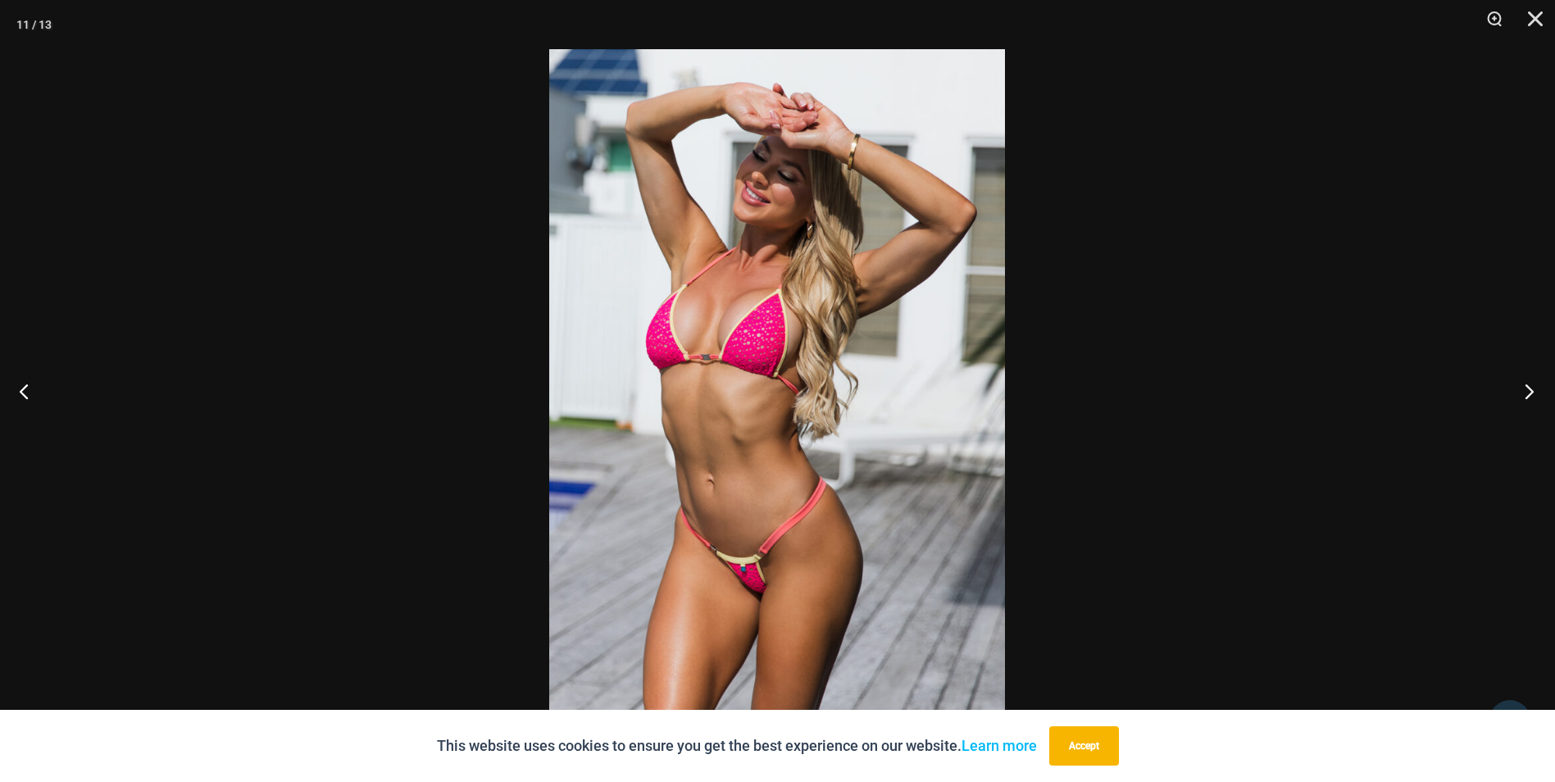
click at [1527, 393] on button "Next" at bounding box center [1524, 391] width 61 height 82
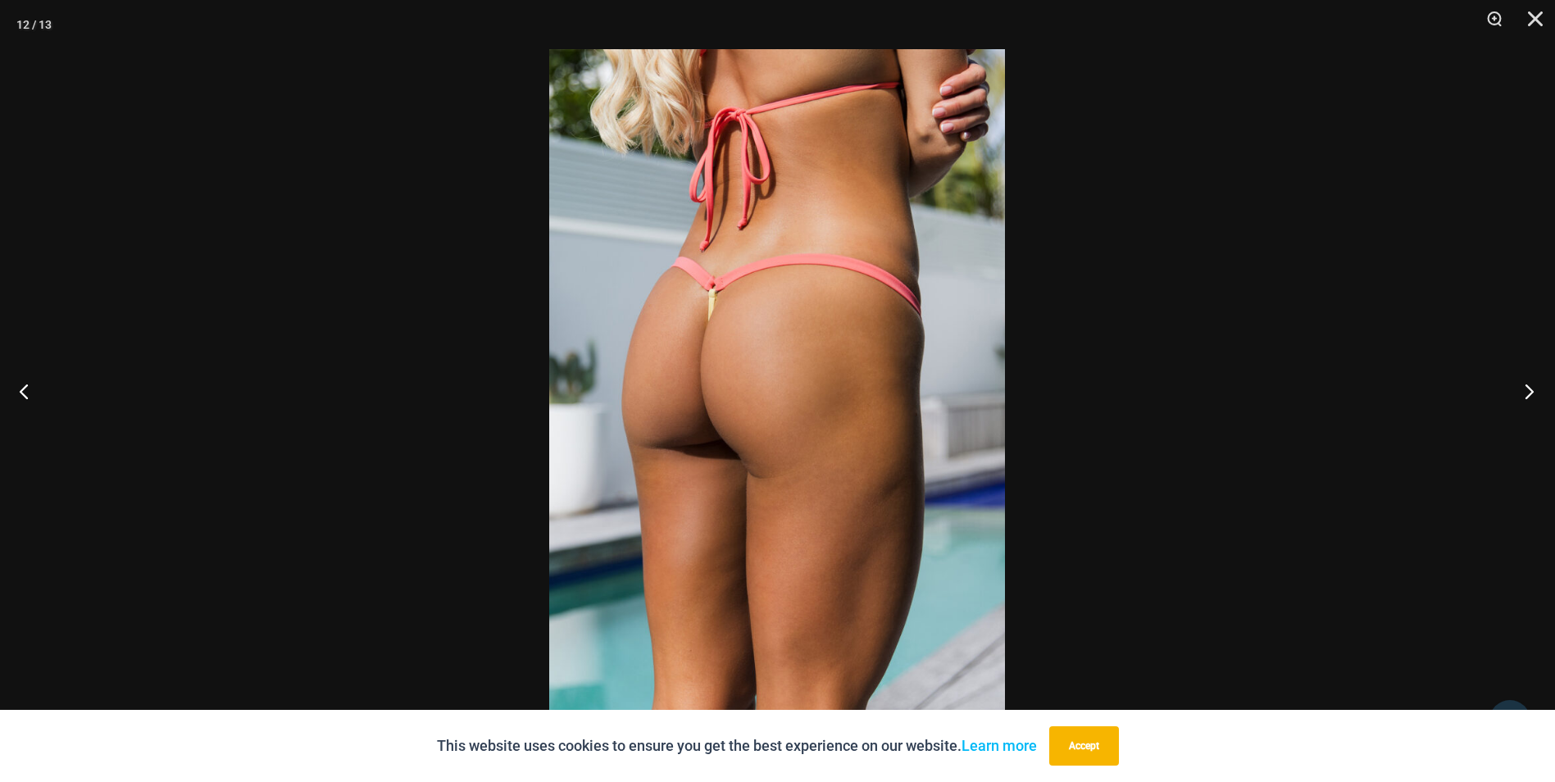
click at [1527, 393] on button "Next" at bounding box center [1524, 391] width 61 height 82
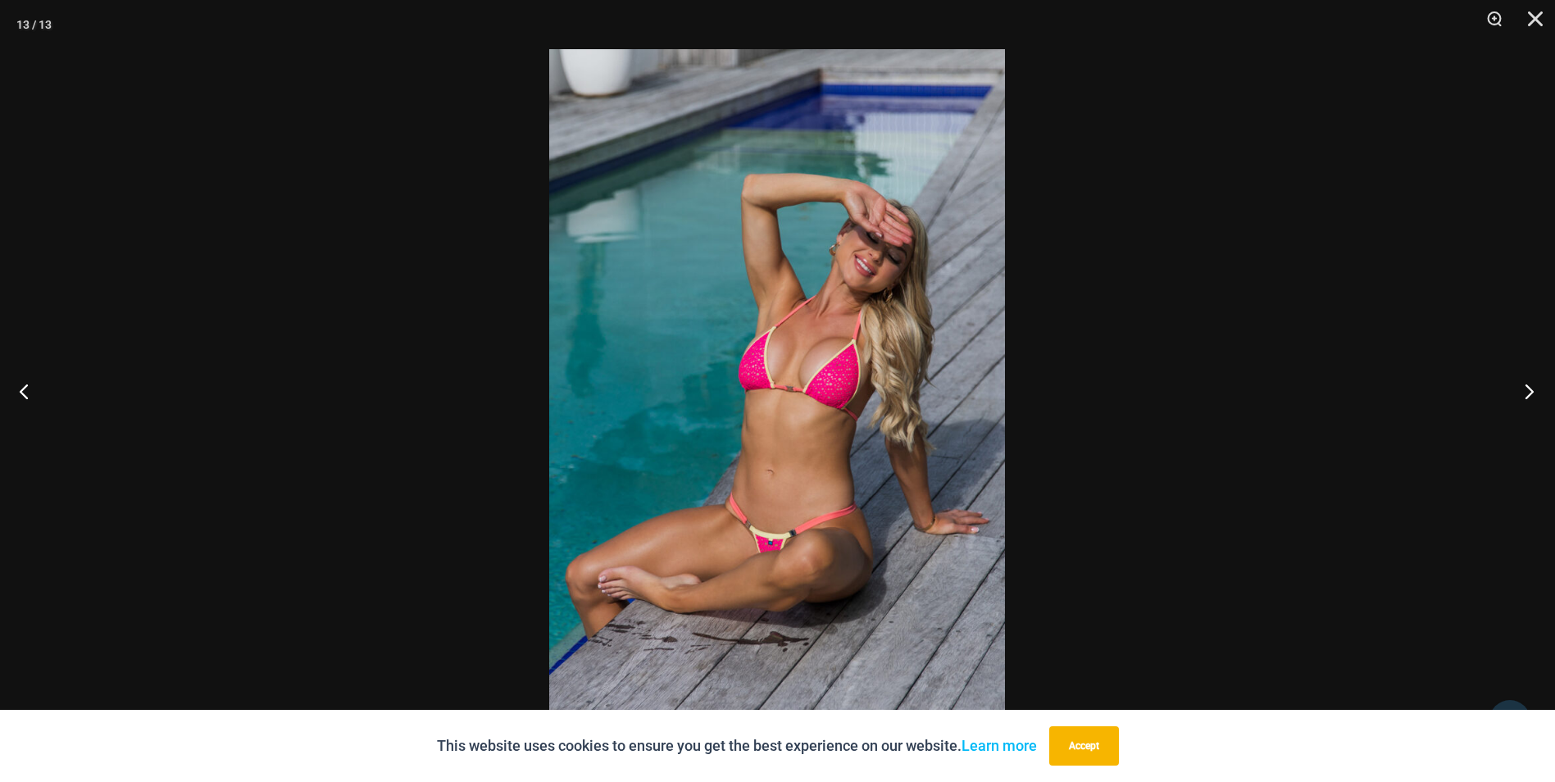
click at [1527, 393] on button "Next" at bounding box center [1524, 391] width 61 height 82
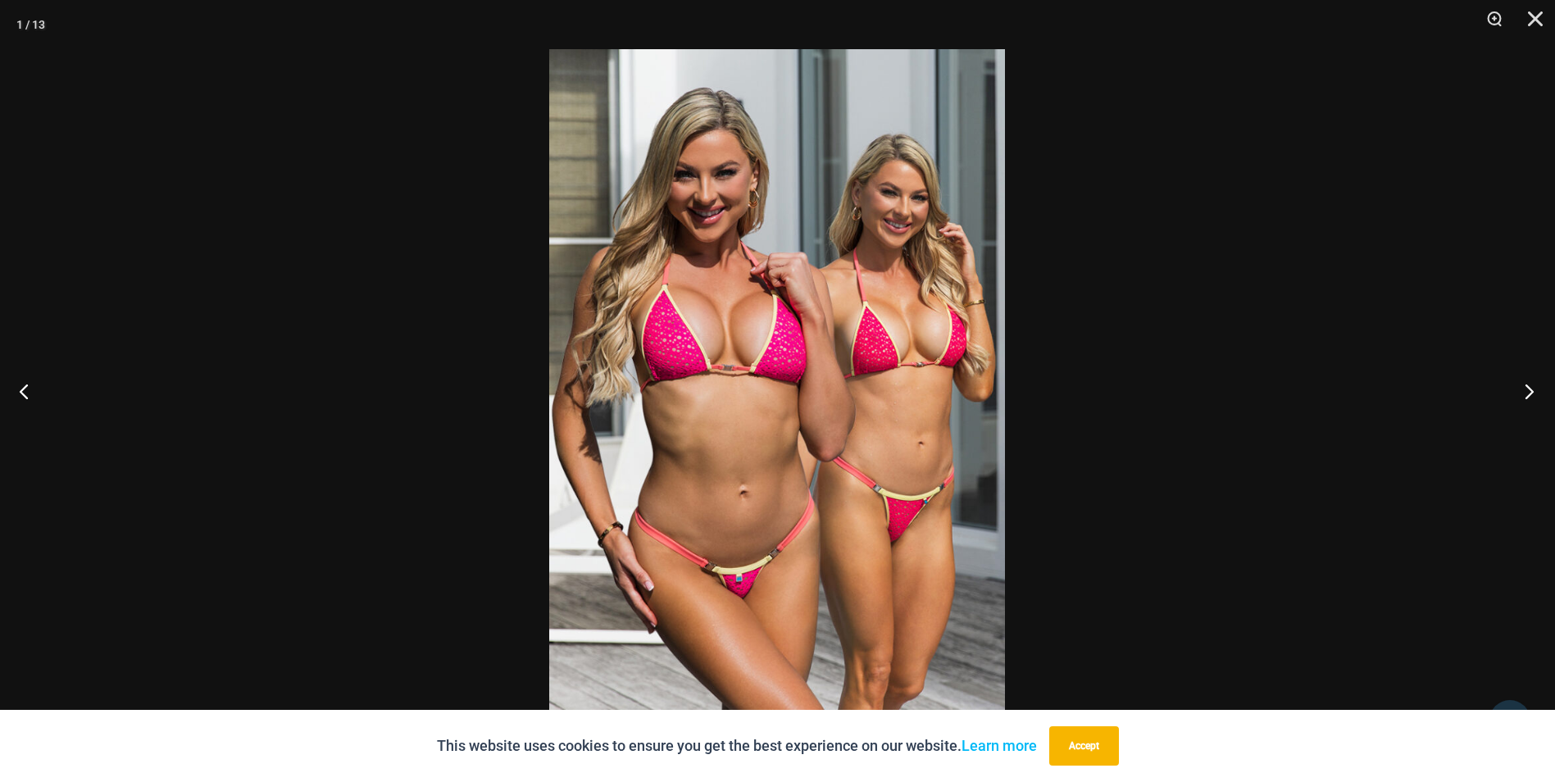
click at [1527, 393] on button "Next" at bounding box center [1524, 391] width 61 height 82
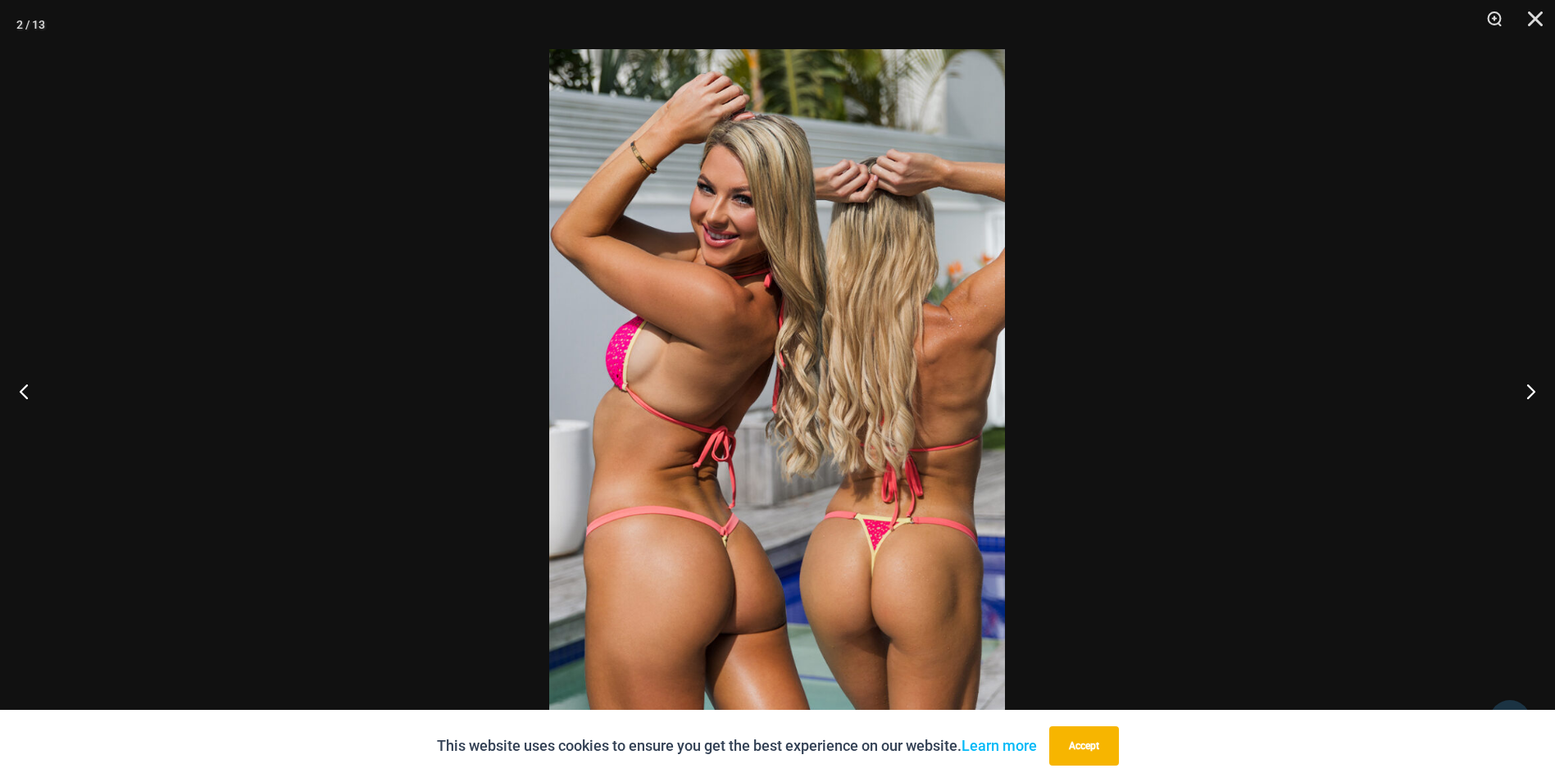
click at [1367, 378] on div at bounding box center [777, 391] width 1555 height 782
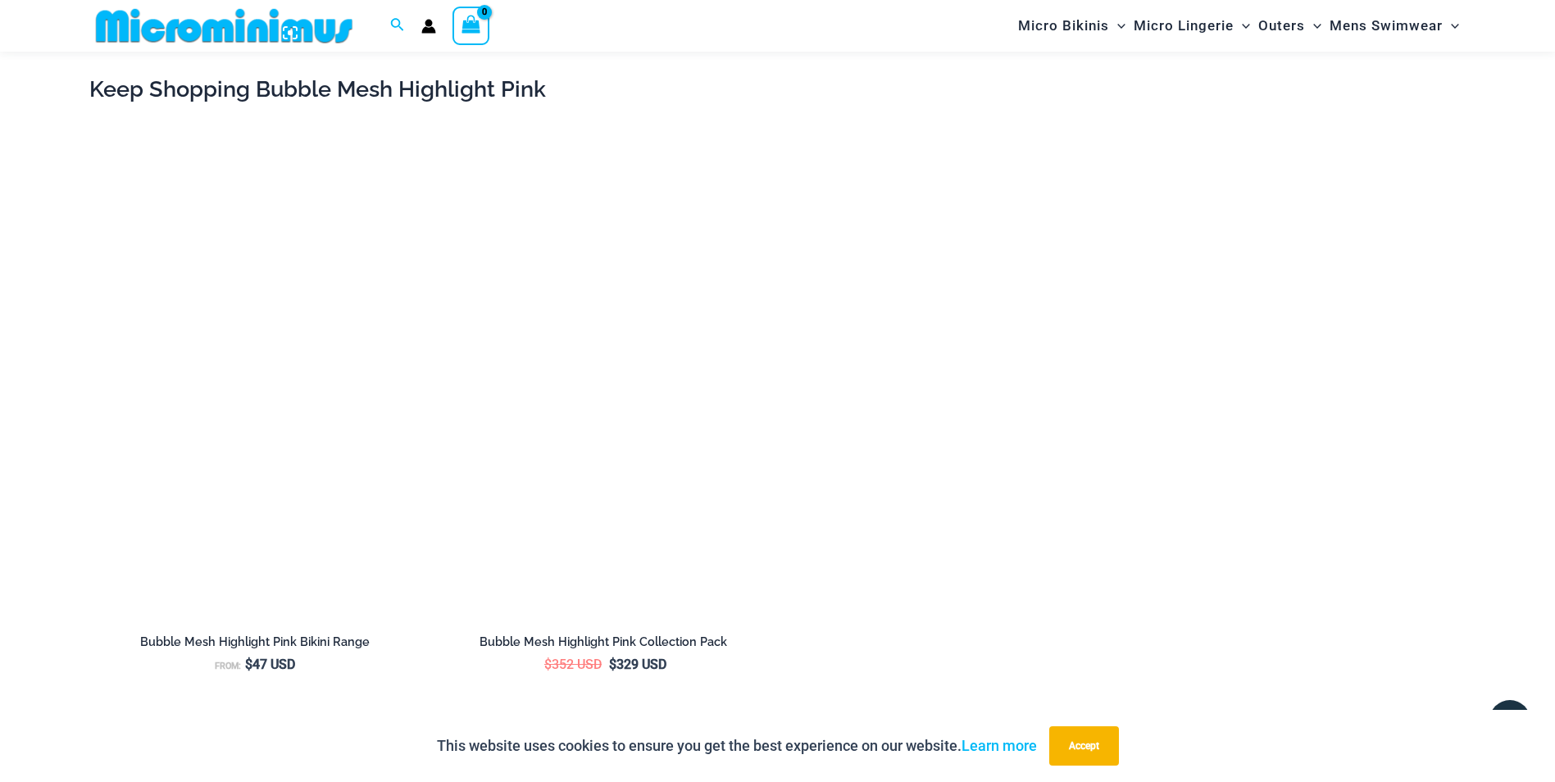
scroll to position [2513, 0]
